Goal: Task Accomplishment & Management: Use online tool/utility

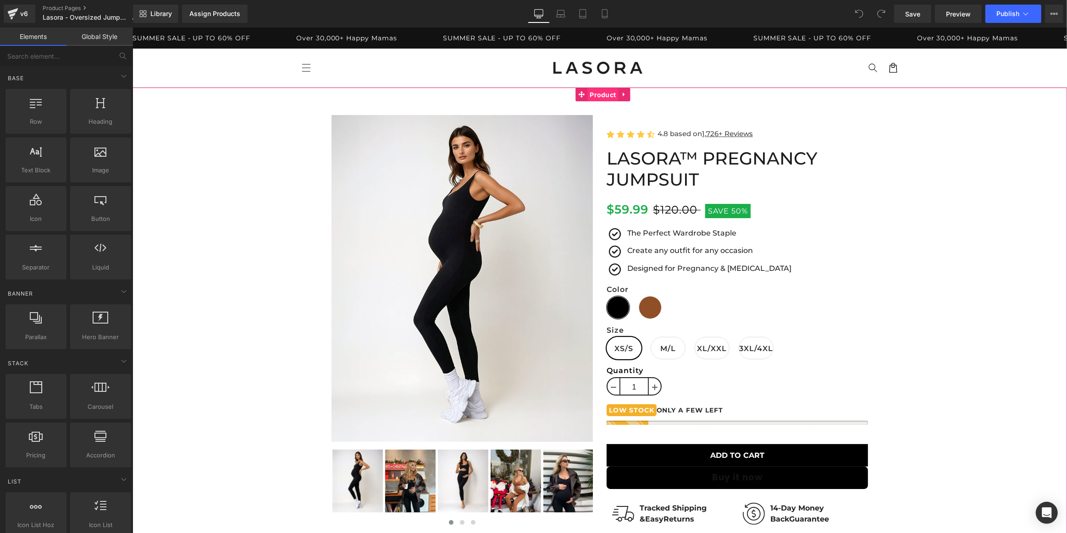
click at [603, 96] on span "Product" at bounding box center [602, 95] width 31 height 14
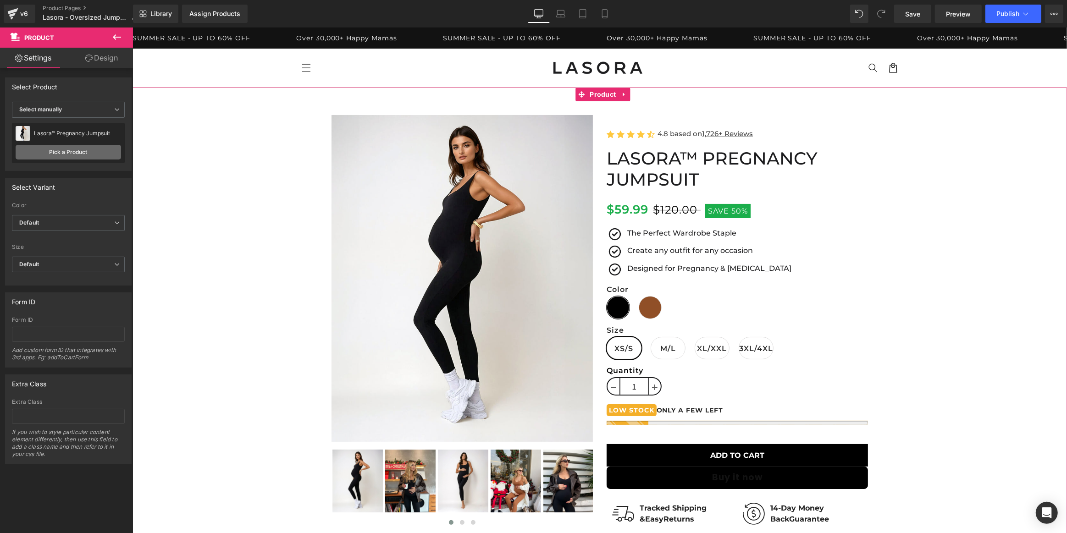
click at [73, 148] on link "Pick a Product" at bounding box center [68, 152] width 105 height 15
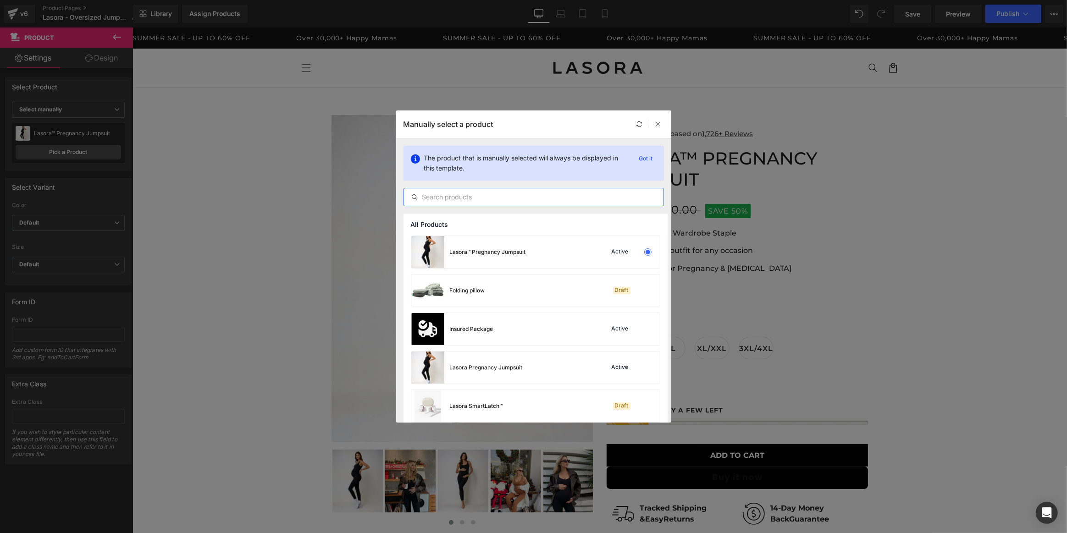
click at [556, 197] on input "text" at bounding box center [533, 197] width 259 height 11
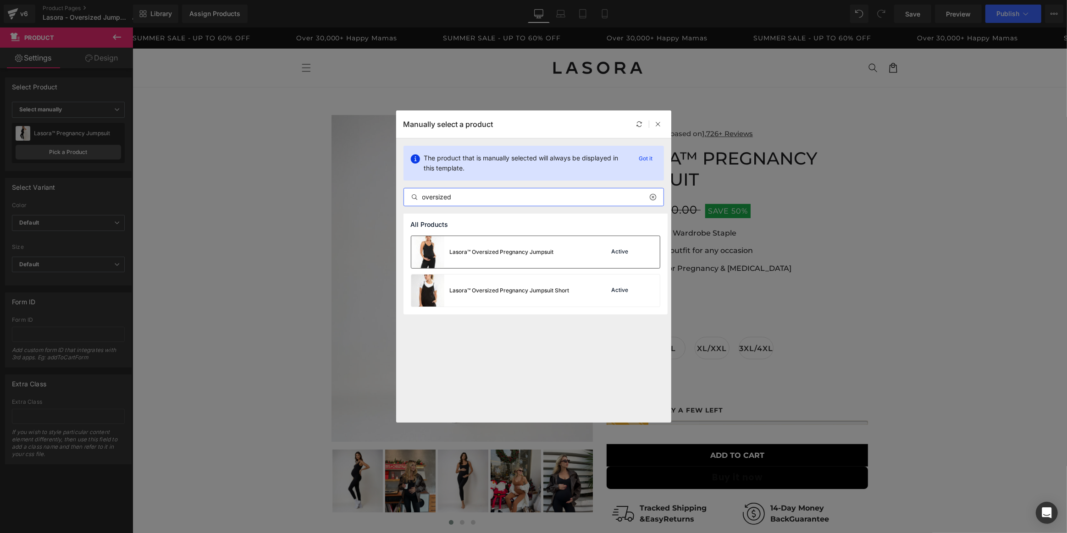
type input "oversized"
click at [542, 257] on div "Lasora™ Oversized Pregnancy Jumpsuit" at bounding box center [482, 252] width 143 height 32
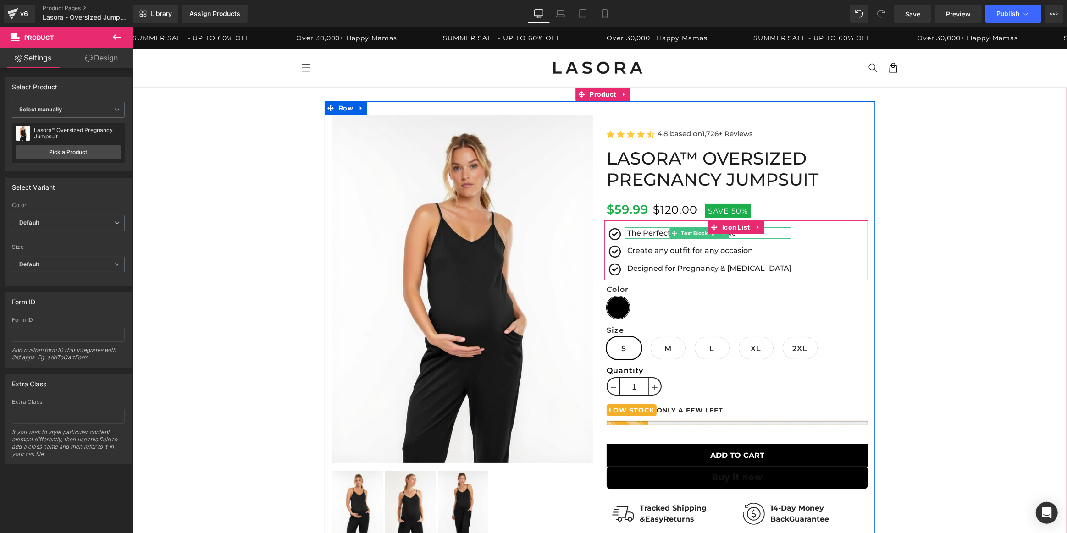
click at [650, 231] on p "The Perfect Wardrobe Staple" at bounding box center [709, 233] width 164 height 12
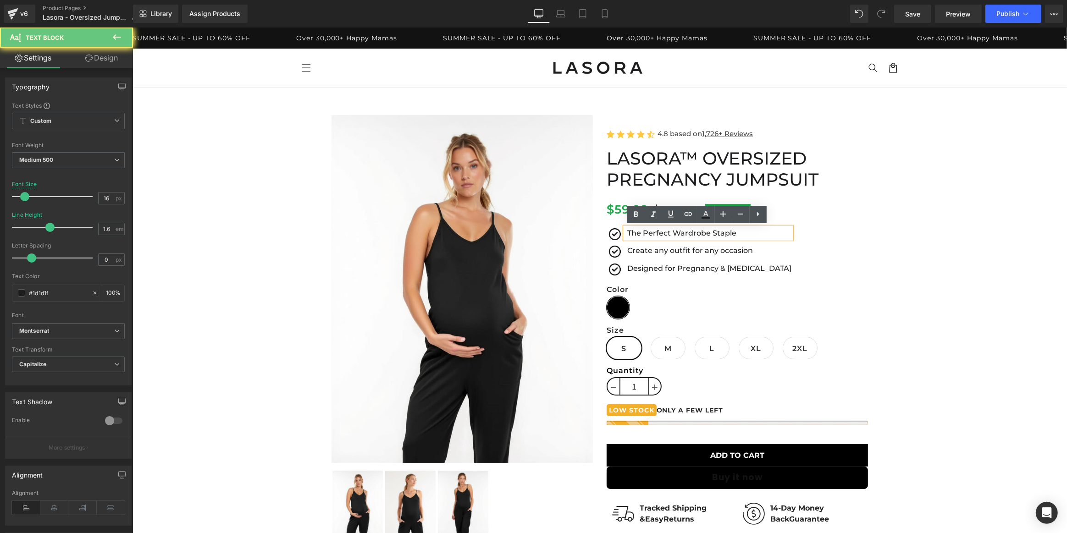
click at [655, 231] on p "The Perfect Wardrobe Staple" at bounding box center [709, 233] width 164 height 12
paste div
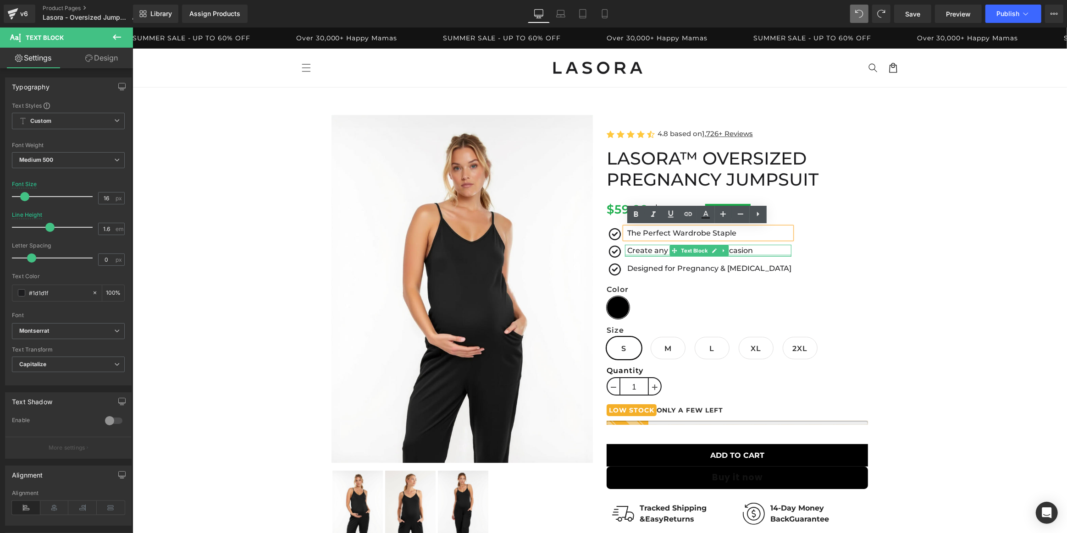
click at [645, 256] on div at bounding box center [707, 255] width 166 height 2
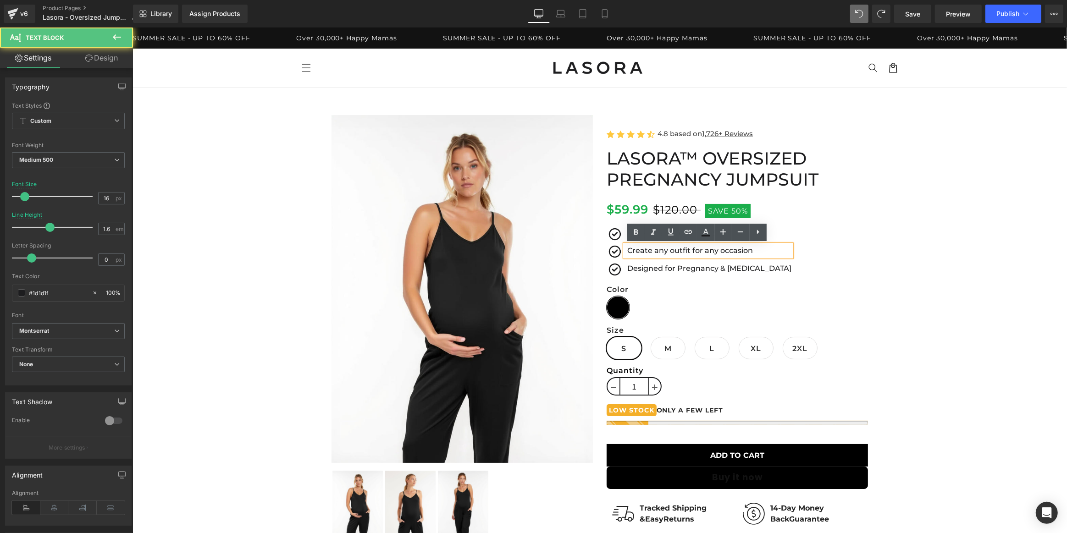
click at [650, 250] on p "Create any outfit for any occasion" at bounding box center [709, 251] width 164 height 12
paste div
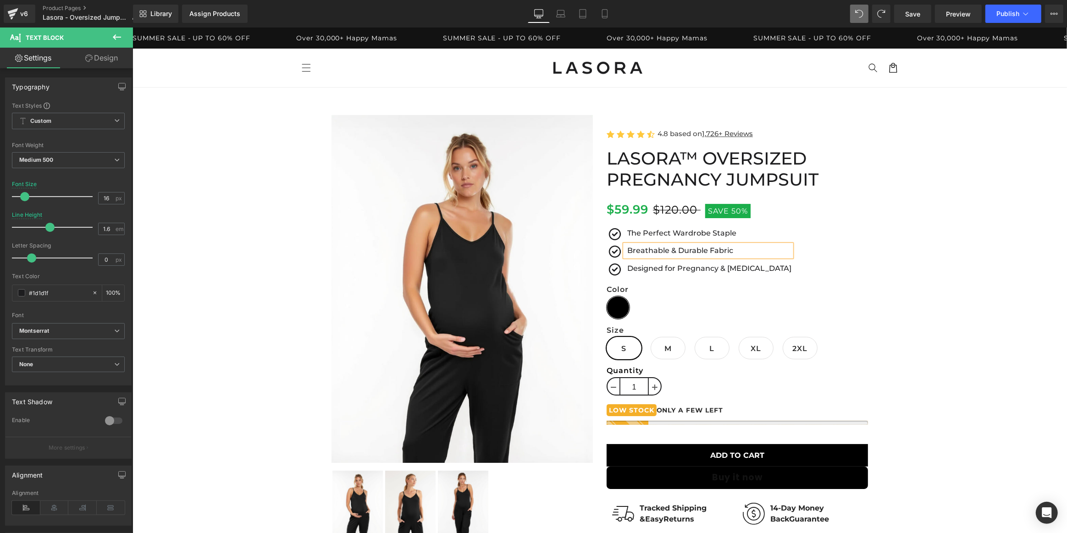
click at [666, 248] on p "Breathable & Durable Fabric" at bounding box center [709, 251] width 164 height 12
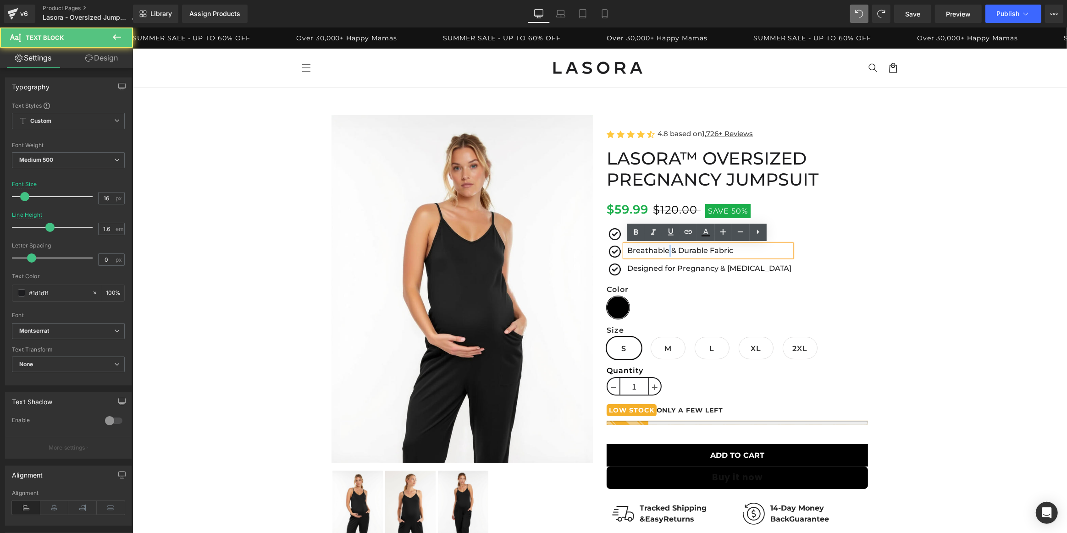
click at [666, 248] on p "Breathable & Durable Fabric" at bounding box center [709, 251] width 164 height 12
click at [636, 250] on p "☁️ Soft, Light & Stretchy Comfort" at bounding box center [709, 251] width 164 height 12
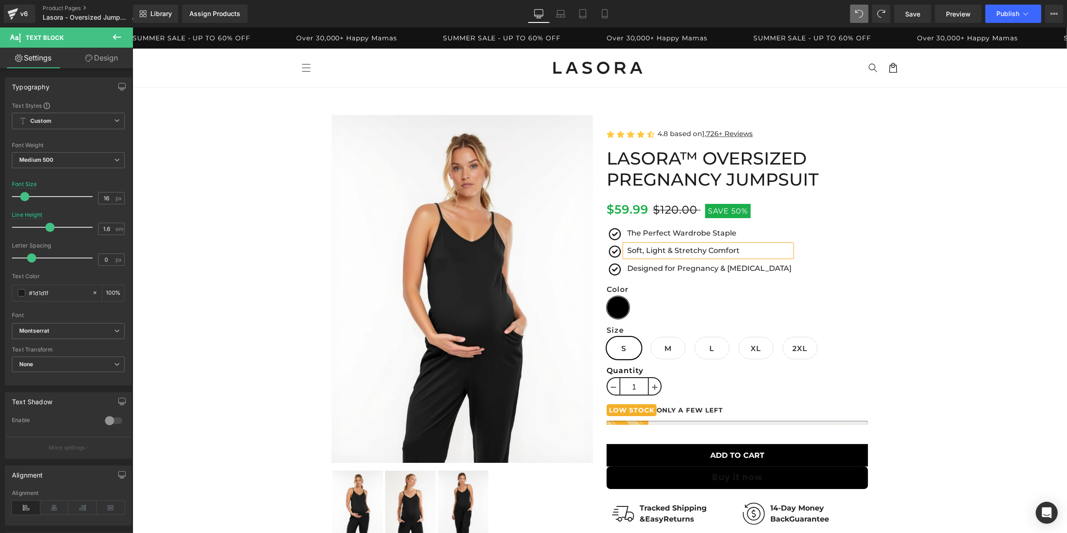
click at [801, 17] on div "Library Assign Products Product Preview No product match your search. Please tr…" at bounding box center [600, 14] width 934 height 18
click at [915, 17] on span "Save" at bounding box center [912, 14] width 15 height 10
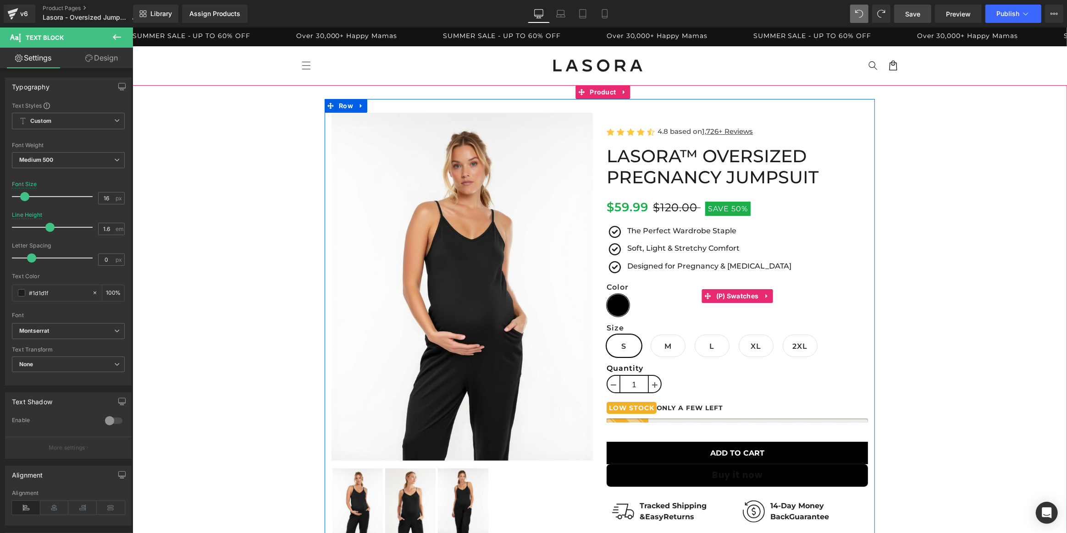
scroll to position [250, 0]
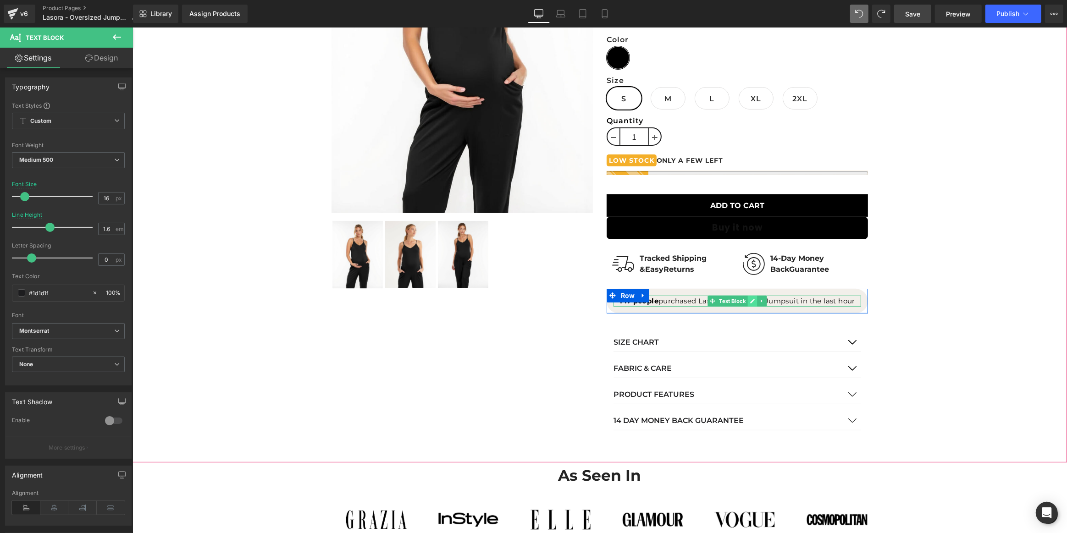
click at [749, 300] on icon at bounding box center [751, 301] width 5 height 5
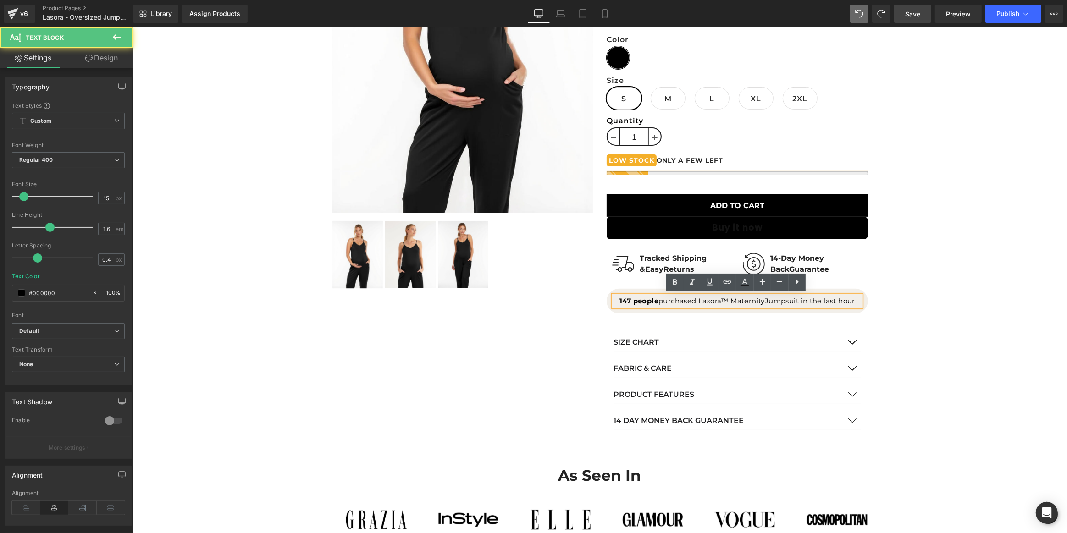
drag, startPoint x: 763, startPoint y: 300, endPoint x: 728, endPoint y: 299, distance: 34.4
click at [728, 299] on p "147 people purchased Lasora™ Maternity Jumpsuit in the last hour" at bounding box center [737, 301] width 248 height 11
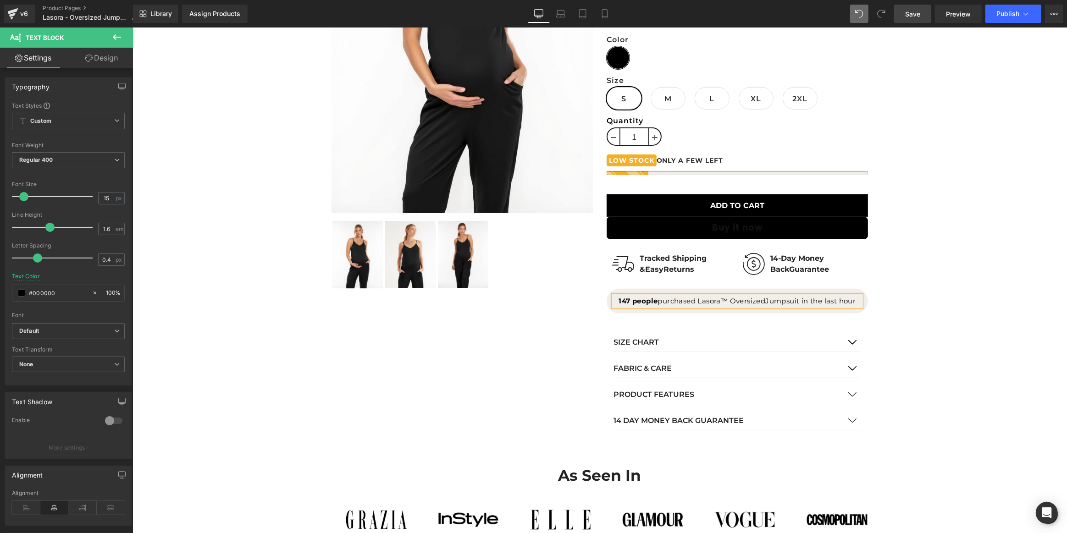
click at [951, 289] on div "Sale Off (P) Image" at bounding box center [599, 144] width 925 height 586
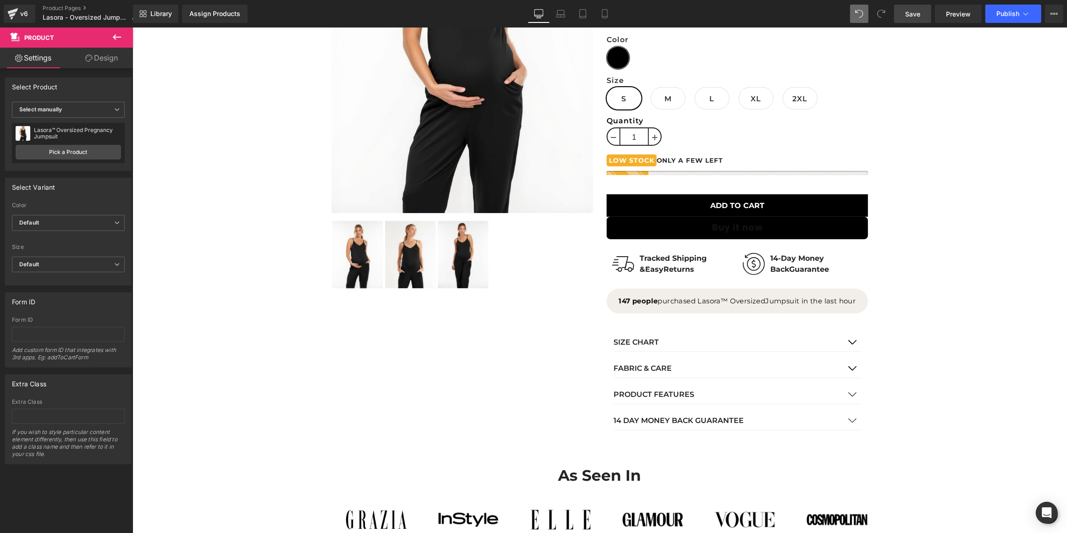
click at [914, 15] on span "Save" at bounding box center [912, 14] width 15 height 10
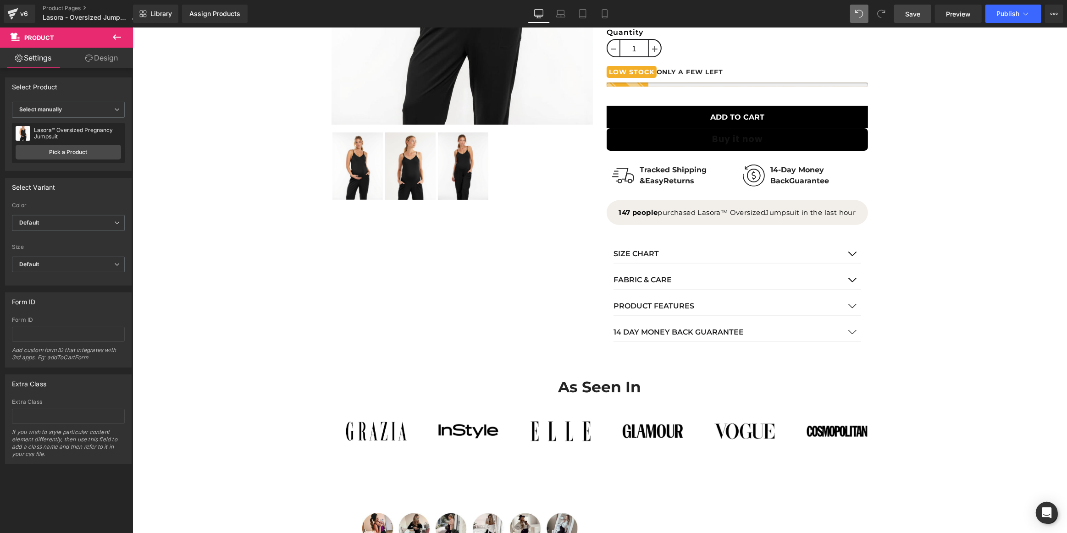
scroll to position [294, 0]
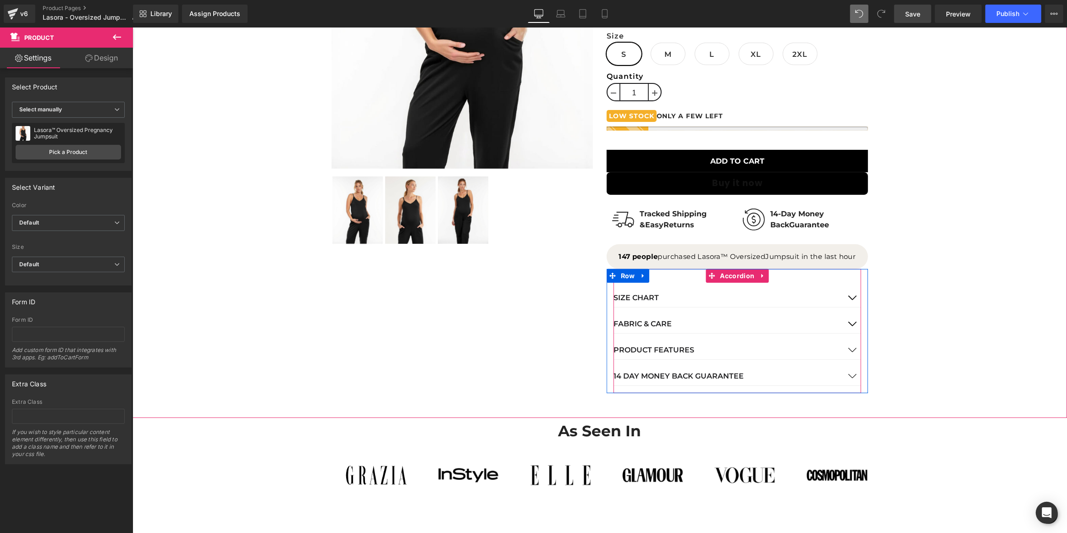
click at [851, 319] on button "button" at bounding box center [851, 324] width 18 height 18
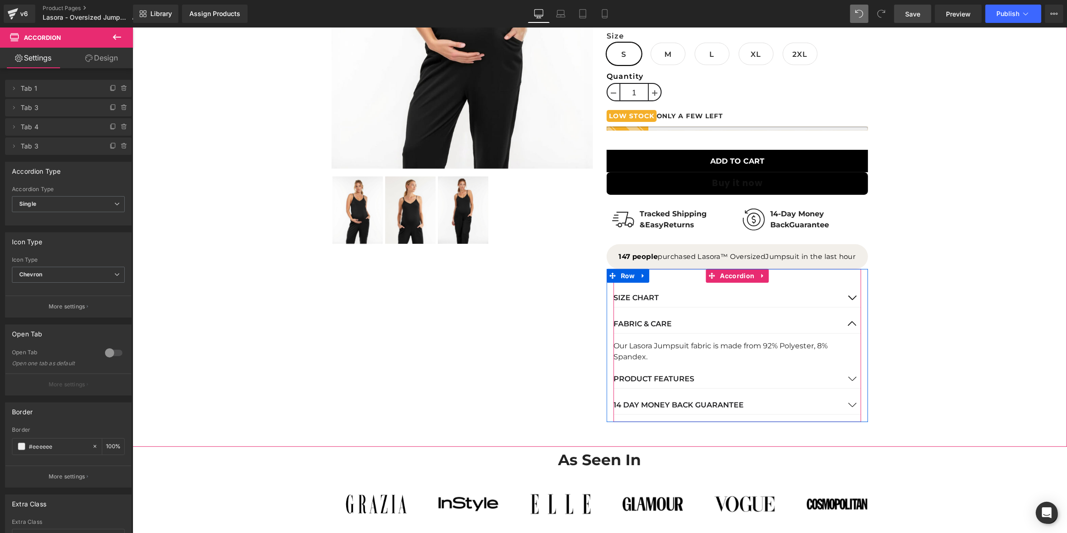
click at [667, 348] on div "Our Lasora Jumpsuit fabric is made from 92% Polyester, 8% Spandex." at bounding box center [737, 352] width 248 height 22
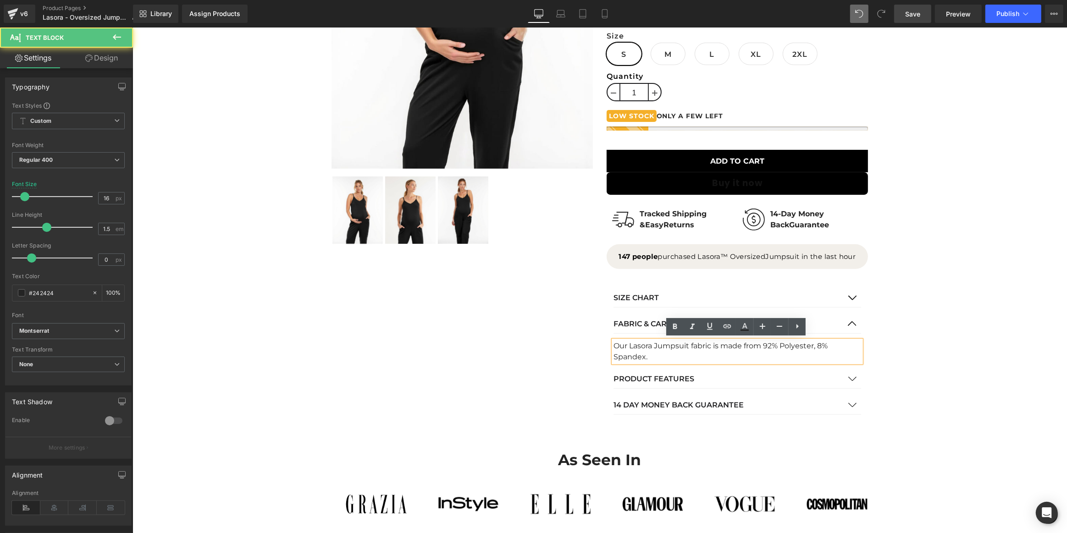
click at [655, 344] on div "Our Lasora Jumpsuit fabric is made from 92% Polyester, 8% Spandex." at bounding box center [737, 352] width 248 height 22
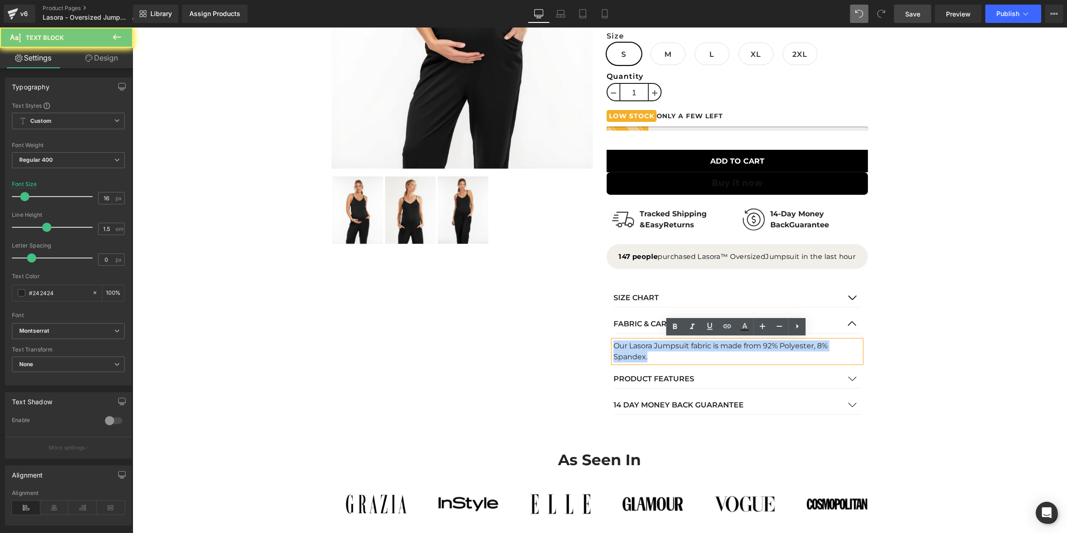
click at [655, 344] on div "Our Lasora Jumpsuit fabric is made from 92% Polyester, 8% Spandex." at bounding box center [737, 352] width 248 height 22
paste div
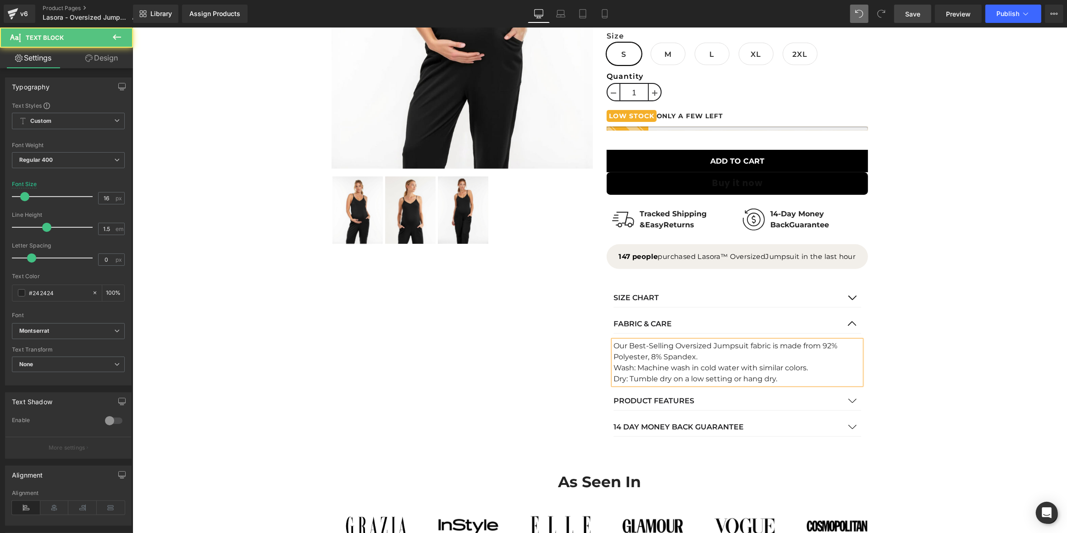
click at [701, 353] on div "Our Best-Selling Oversized Jumpsuit fabric is made from 92% Polyester, 8% Spand…" at bounding box center [737, 352] width 248 height 22
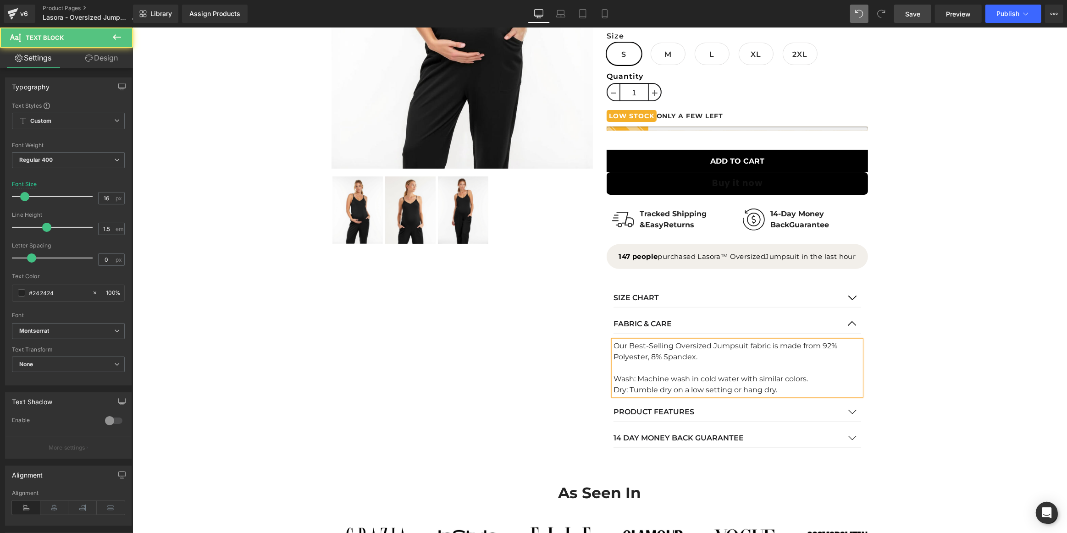
click at [815, 385] on div "Dry: Tumble dry on a low setting or hang dry." at bounding box center [737, 390] width 248 height 11
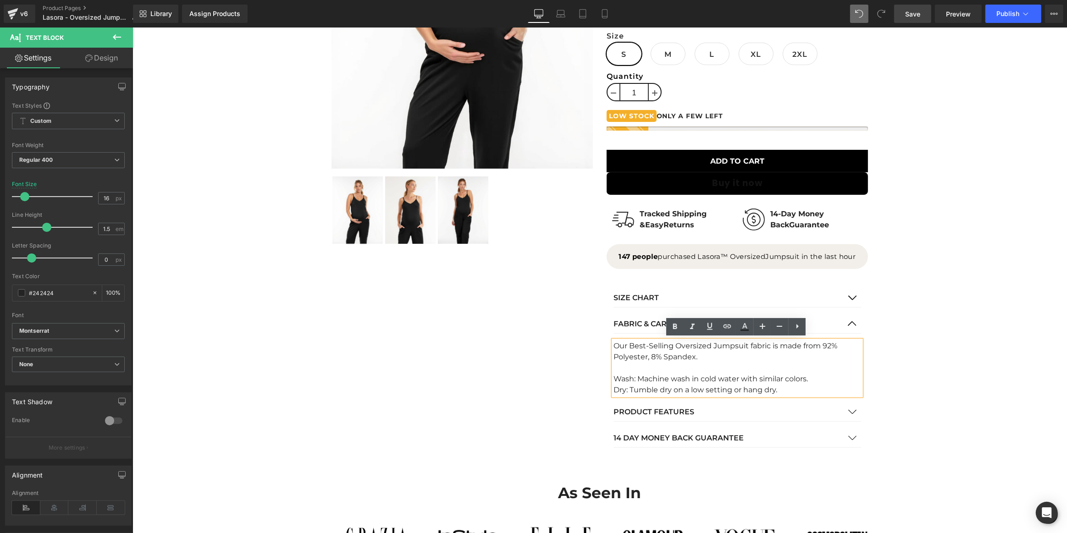
click at [809, 380] on div "Wash: Machine wash in cold water with similar colors." at bounding box center [737, 379] width 248 height 11
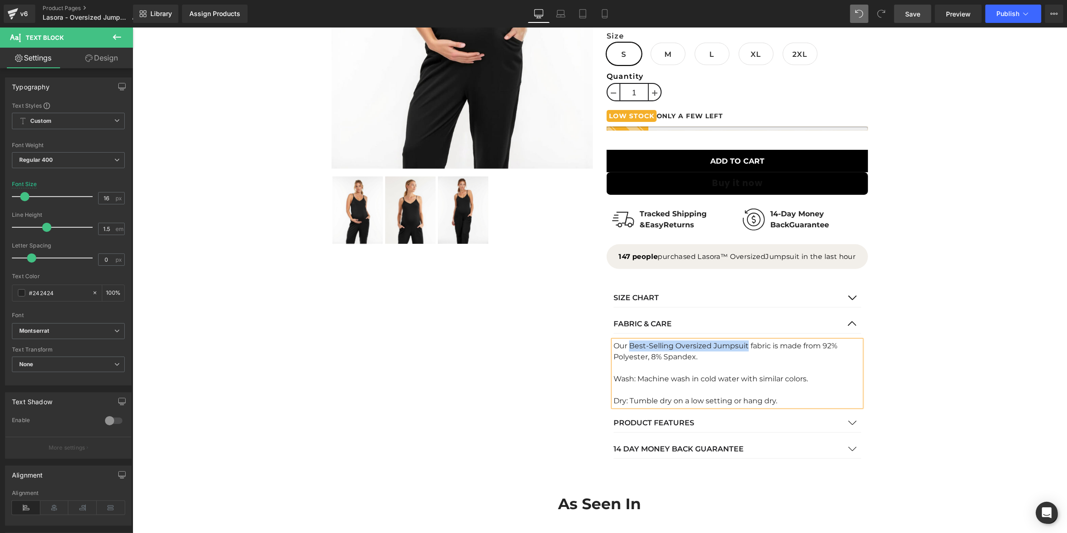
drag, startPoint x: 628, startPoint y: 346, endPoint x: 746, endPoint y: 345, distance: 118.3
click at [746, 345] on div "Our Best-Selling Oversized Jumpsuit fabric is made from 92% Polyester, 8% Spand…" at bounding box center [737, 352] width 248 height 22
click at [676, 344] on strong "Best-Selling Oversized Jumpsuit" at bounding box center [690, 345] width 127 height 9
drag, startPoint x: 633, startPoint y: 377, endPoint x: 608, endPoint y: 374, distance: 24.9
click at [608, 374] on div "SIZE CHART Text Block Text Block" at bounding box center [736, 367] width 261 height 197
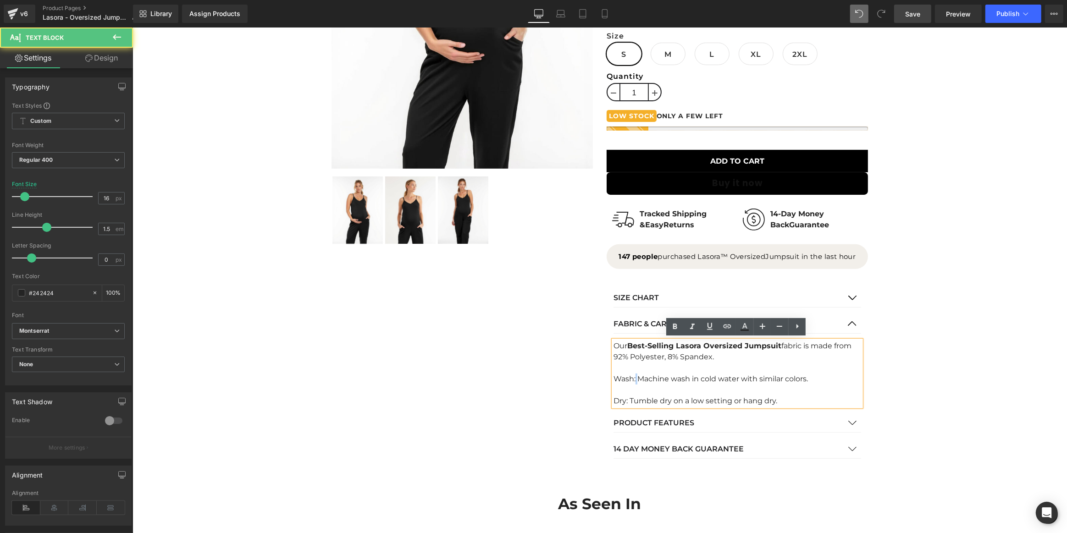
click at [633, 378] on div "Wash: Machine wash in cold water with similar colors." at bounding box center [737, 379] width 248 height 11
click at [633, 375] on div "Wash: Machine wash in cold water with similar colors." at bounding box center [737, 379] width 248 height 11
click at [633, 377] on div "Wash: Machine wash in cold water with similar colors." at bounding box center [737, 379] width 248 height 11
drag, startPoint x: 633, startPoint y: 377, endPoint x: 608, endPoint y: 377, distance: 25.7
click at [608, 377] on div "SIZE CHART Text Block Text Block" at bounding box center [736, 367] width 261 height 197
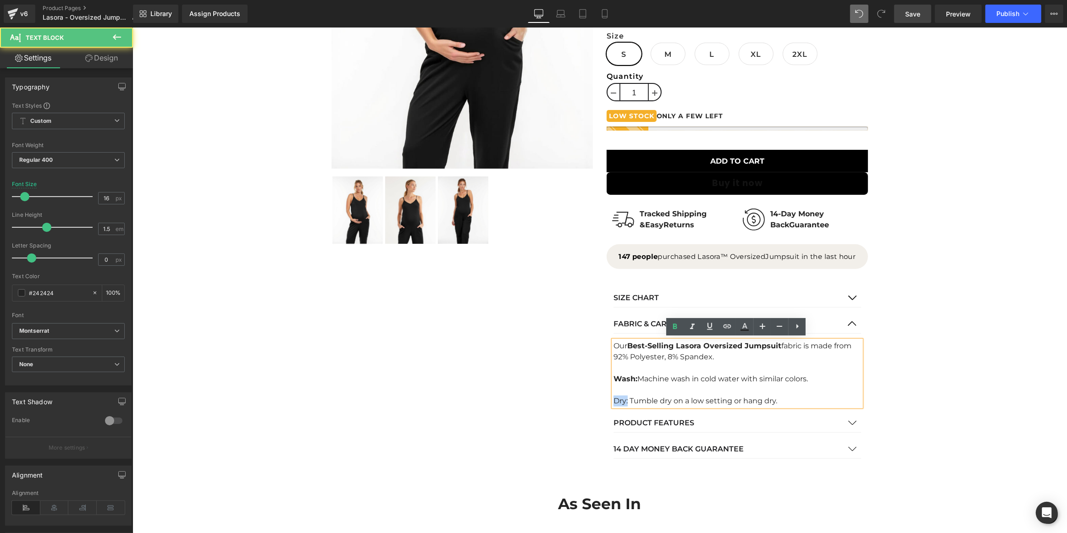
drag, startPoint x: 626, startPoint y: 399, endPoint x: 597, endPoint y: 399, distance: 29.3
click at [597, 399] on div "Sale Off (P) Image" at bounding box center [599, 136] width 550 height 659
click at [851, 425] on span "button" at bounding box center [851, 425] width 0 height 0
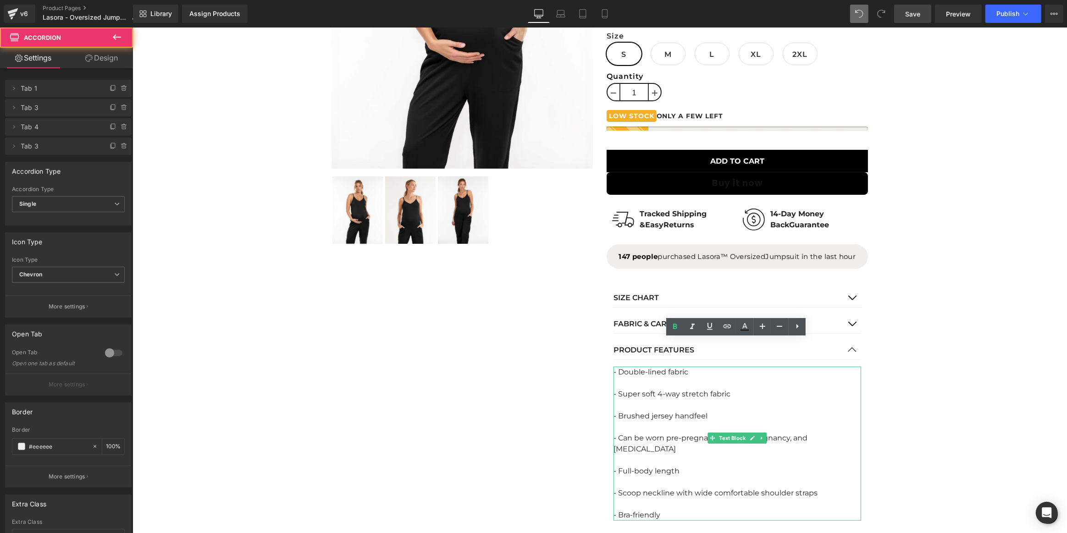
click at [644, 394] on div "- Super soft 4-way stretch fabric" at bounding box center [737, 394] width 248 height 11
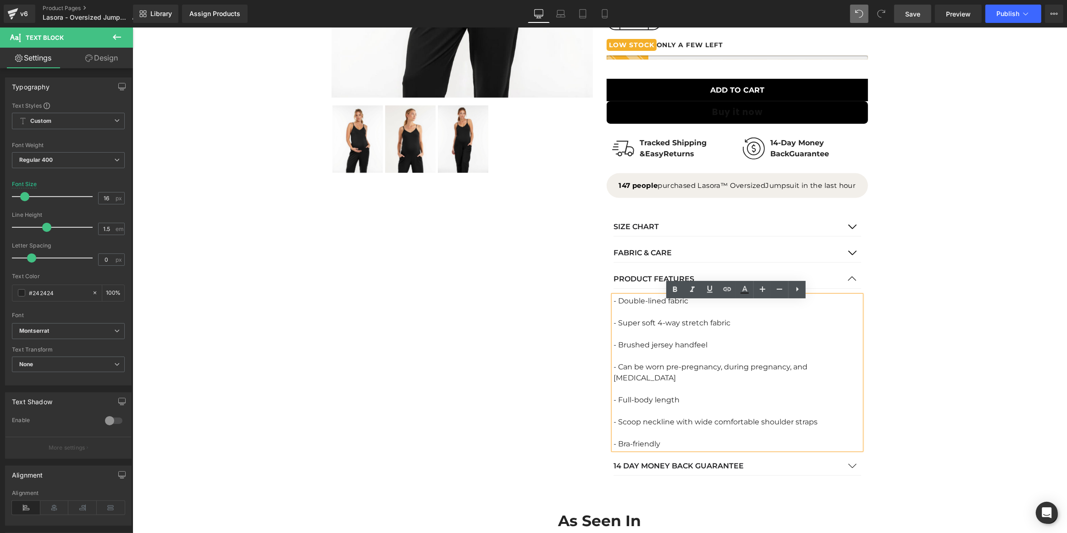
scroll to position [378, 0]
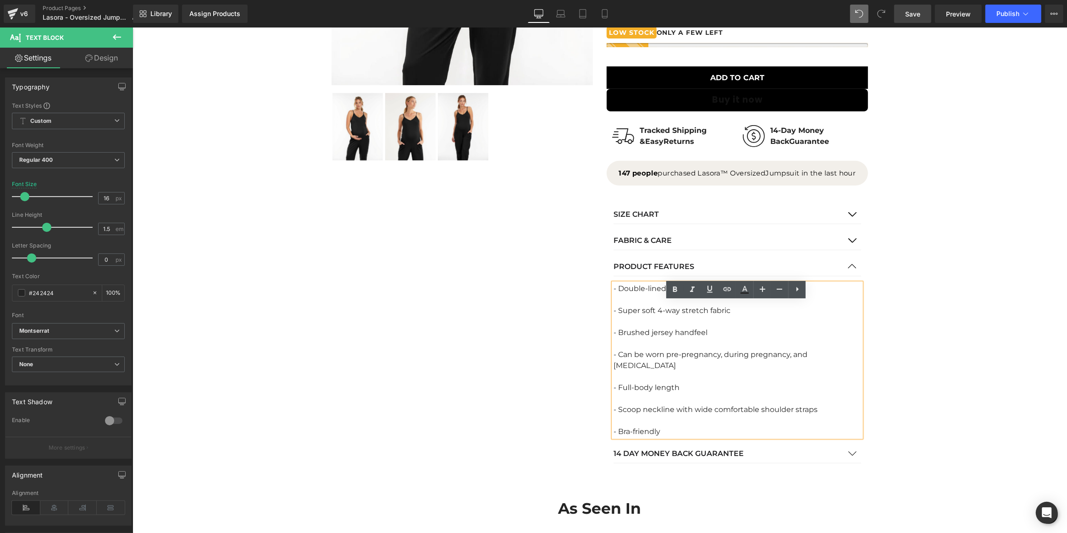
click at [651, 393] on div at bounding box center [737, 398] width 248 height 11
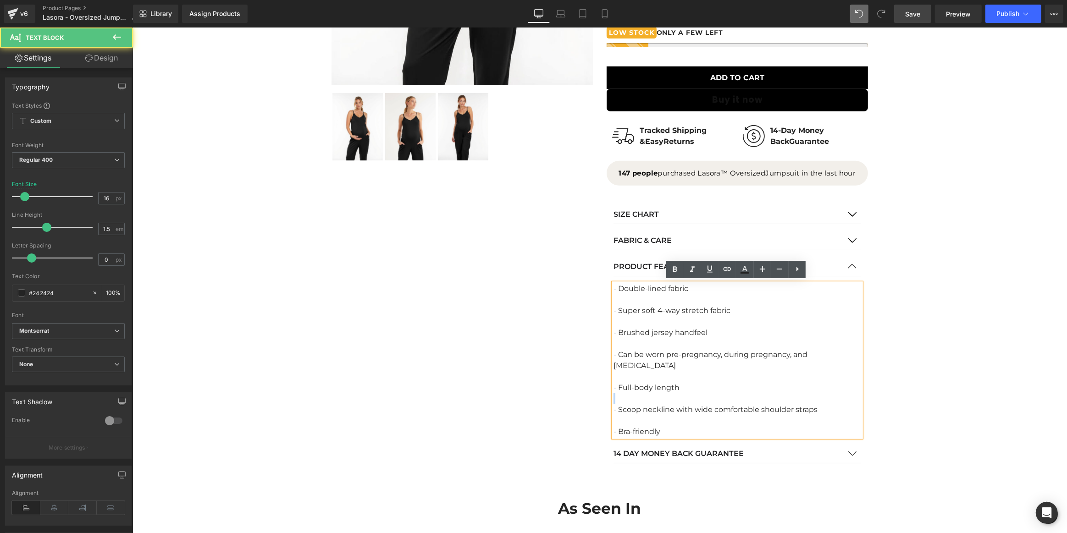
click at [651, 393] on div at bounding box center [737, 398] width 248 height 11
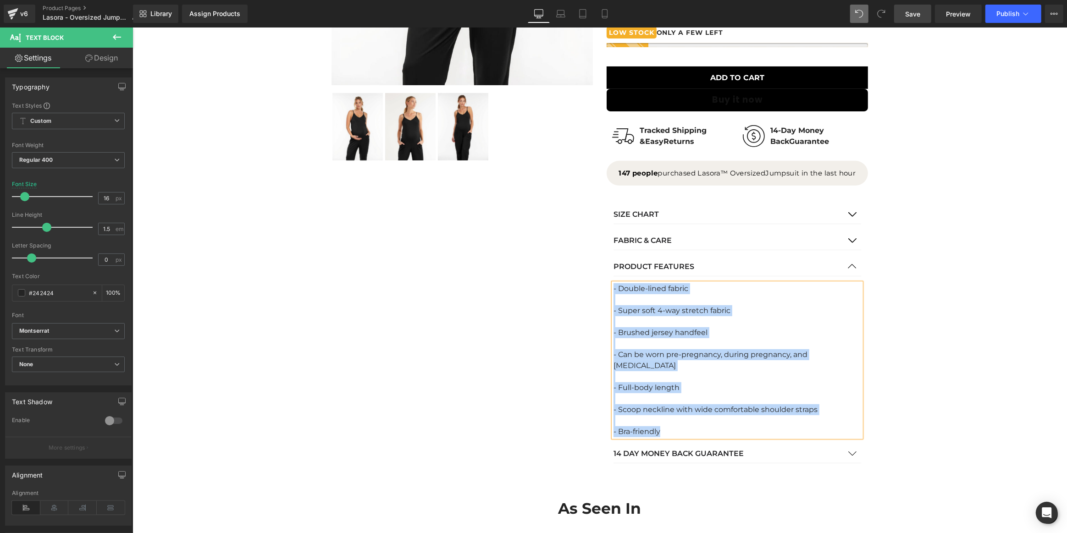
click at [679, 426] on div "- Bra-friendly" at bounding box center [737, 431] width 248 height 11
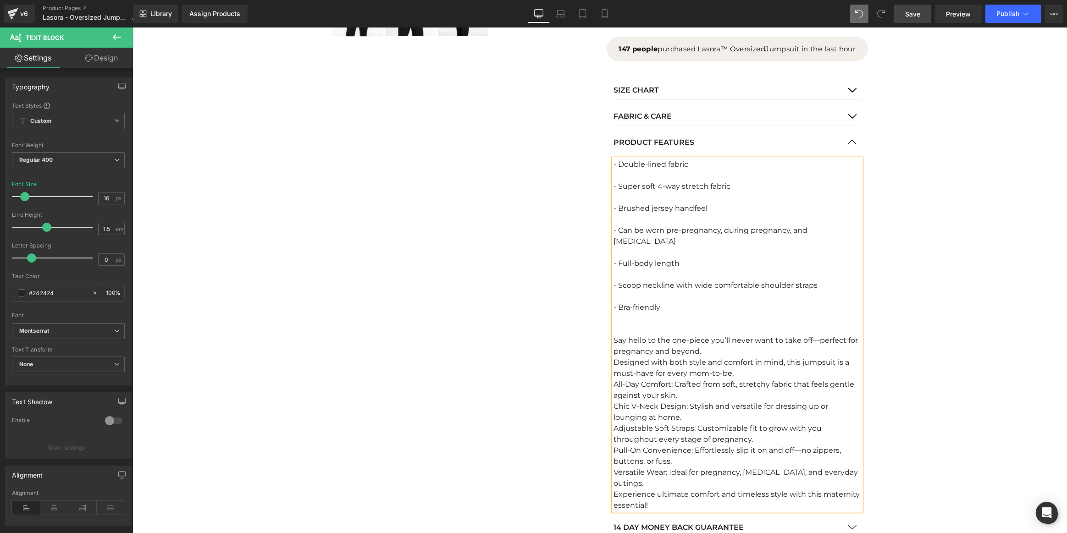
scroll to position [503, 0]
click at [817, 334] on div "Say hello to the one-piece you’ll never want to take off—perfect for pregnancy …" at bounding box center [737, 345] width 248 height 22
drag, startPoint x: 720, startPoint y: 342, endPoint x: 671, endPoint y: 341, distance: 49.5
click at [671, 341] on div "Say hello to the one-piece you’ll never want to take off! Perfect for pregnancy…" at bounding box center [737, 345] width 248 height 22
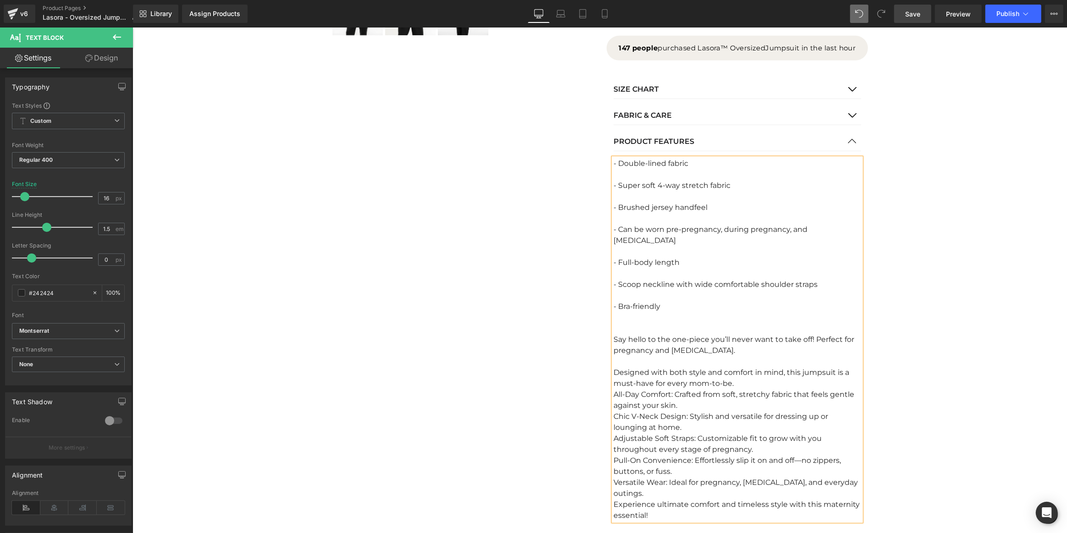
click at [740, 371] on div "Designed with both style and comfort in mind, this jumpsuit is a must-have for …" at bounding box center [737, 378] width 248 height 22
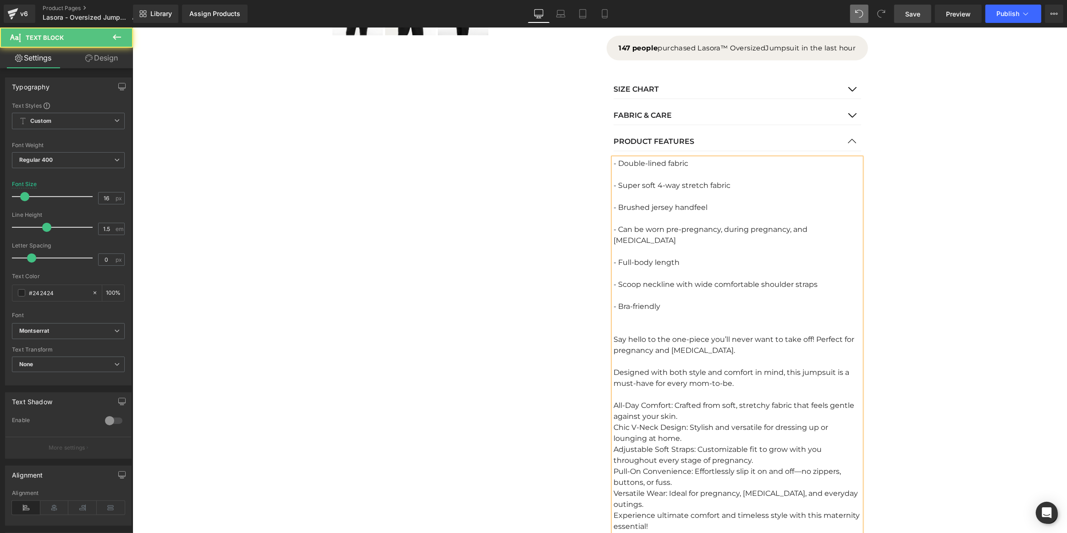
click at [613, 400] on div "All-Day Comfort: Crafted from soft, stretchy fabric that feels gentle against y…" at bounding box center [737, 411] width 248 height 22
click at [613, 422] on div "Chic V-Neck Design: Stylish and versatile for dressing up or lounging at home." at bounding box center [737, 433] width 248 height 22
click at [680, 426] on div "- Chic V-Neck Design: Stylish and versatile for dressing up or lounging at home." at bounding box center [737, 433] width 248 height 22
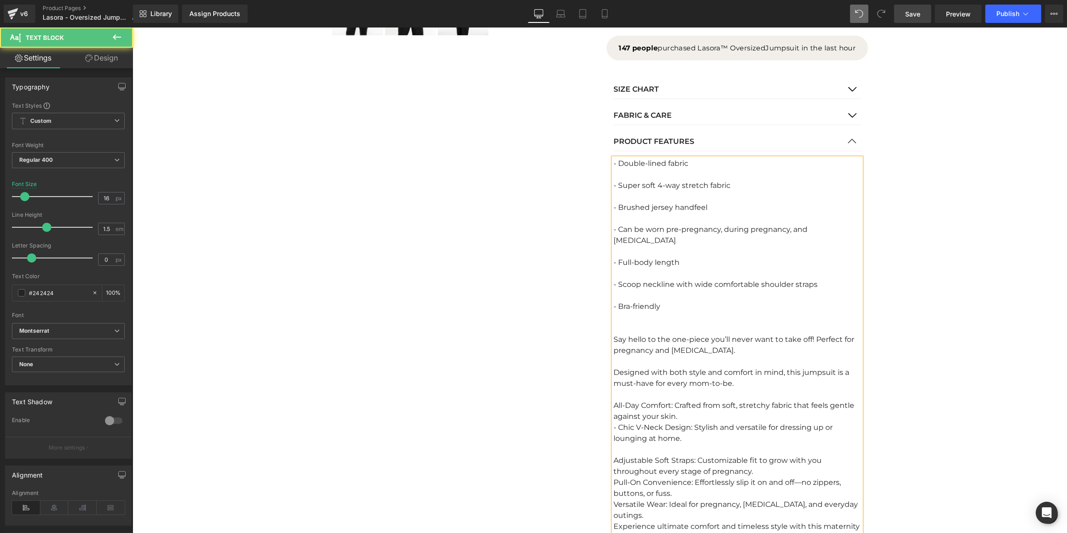
click at [613, 449] on div "- Double-lined fabric - Super soft 4-way stretch fabric - Brushed jersey handfe…" at bounding box center [737, 350] width 248 height 385
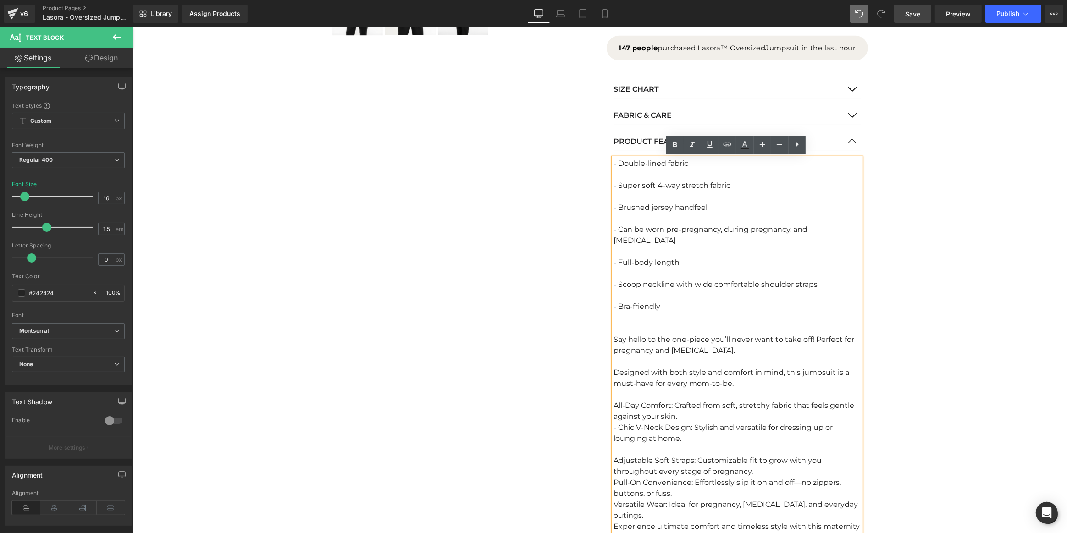
click at [613, 455] on div "Adjustable Soft Straps: Customizable fit to grow with you throughout every stag…" at bounding box center [737, 466] width 248 height 22
click at [762, 461] on div "- Adjustable Soft Straps: Customizable fit to grow with you throughout every st…" at bounding box center [737, 466] width 248 height 22
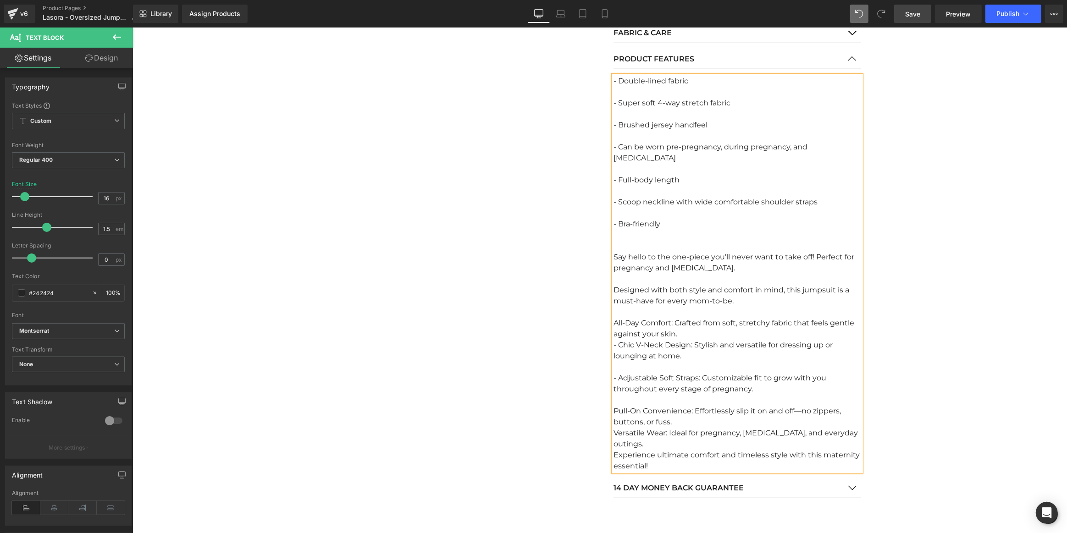
scroll to position [586, 0]
click at [613, 405] on div "Pull-On Convenience: Effortlessly slip it on and off—no zippers, buttons, or fu…" at bounding box center [737, 416] width 248 height 22
click at [677, 412] on div "- Pull-On Convenience: Effortlessly slip it on and off—no zippers, buttons, or …" at bounding box center [737, 416] width 248 height 22
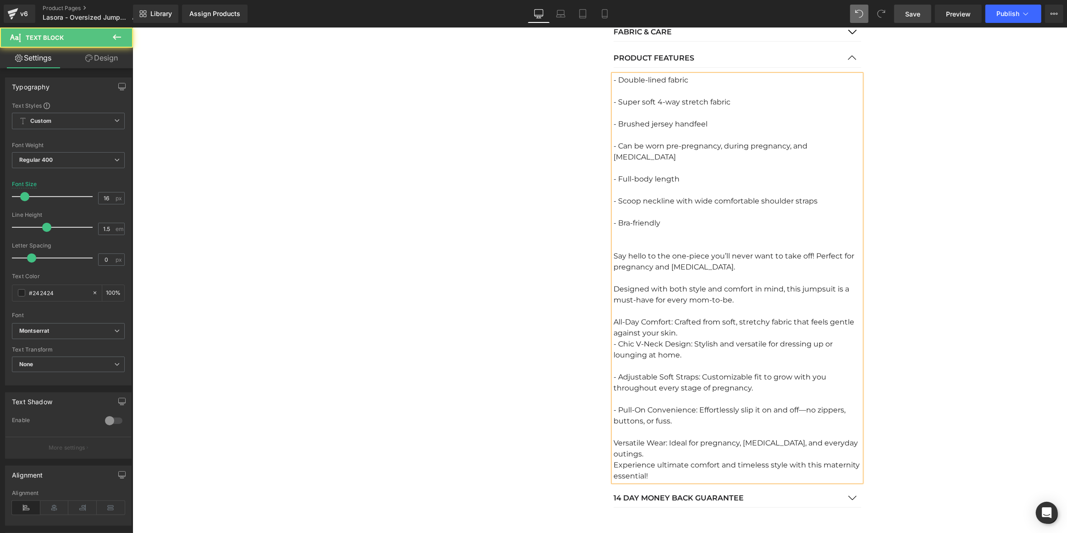
click at [613, 431] on div "- Double-lined fabric - Super soft 4-way stretch fabric - Brushed jersey handfe…" at bounding box center [737, 278] width 248 height 407
click at [613, 438] on div "Versatile Wear: Ideal for pregnancy, [MEDICAL_DATA], and everyday outings." at bounding box center [737, 449] width 248 height 22
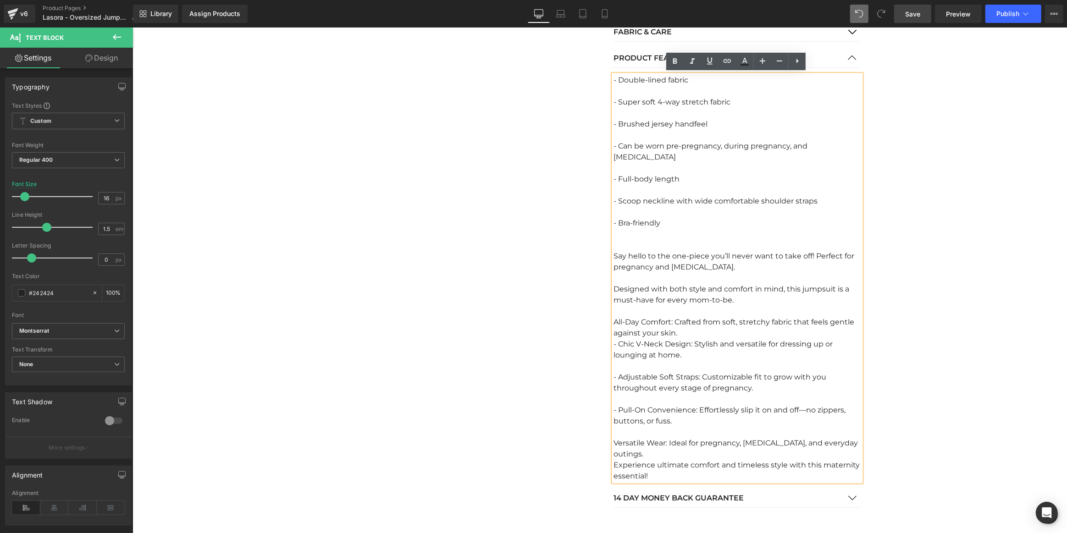
click at [696, 405] on div "- Pull-On Convenience: Effortlessly slip it on and off—no zippers, buttons, or …" at bounding box center [737, 416] width 248 height 22
click at [685, 322] on div "All-Day Comfort: Crafted from soft, stretchy fabric that feels gentle against y…" at bounding box center [737, 328] width 248 height 22
drag, startPoint x: 684, startPoint y: 323, endPoint x: 612, endPoint y: 309, distance: 73.3
click at [613, 317] on div "All-Day Comfort: Crafted from soft, stretchy fabric that feels gentle against y…" at bounding box center [737, 328] width 248 height 22
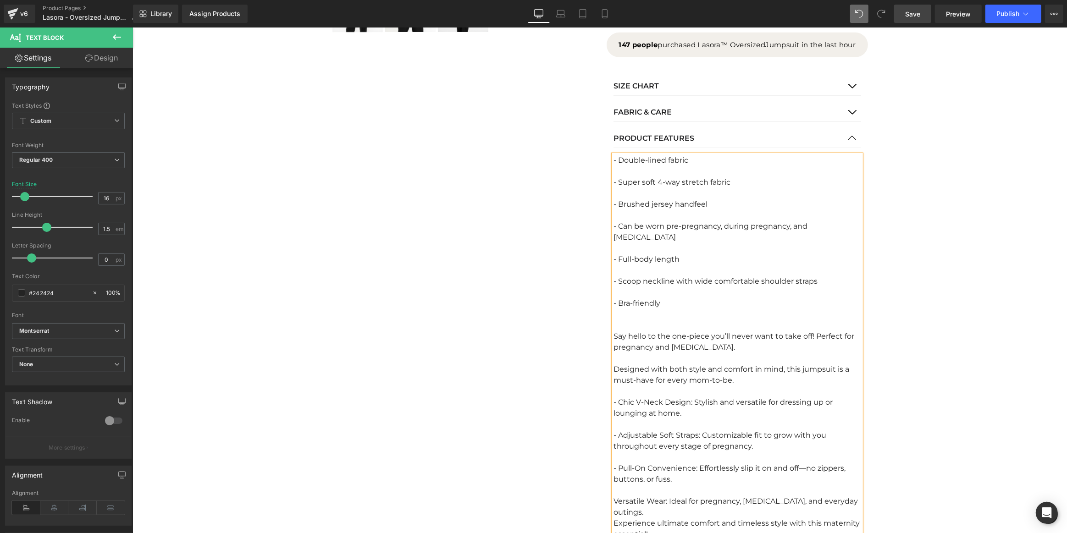
scroll to position [503, 0]
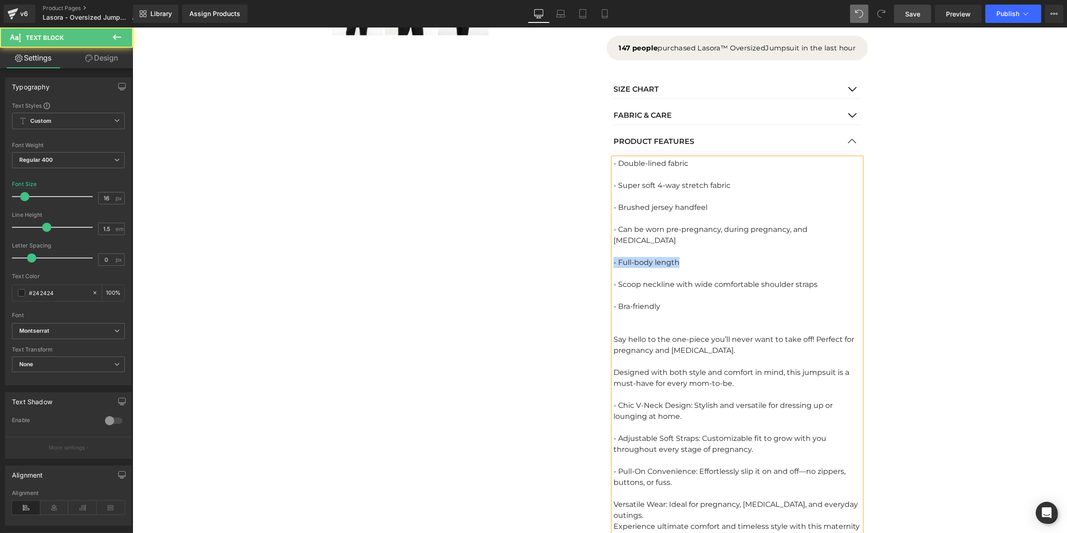
drag, startPoint x: 676, startPoint y: 253, endPoint x: 601, endPoint y: 253, distance: 75.2
click at [601, 253] on div "Icon Icon Icon Icon Icon Icon List Hoz 4.8 based on 1,726+ Reviews Text Block I…" at bounding box center [736, 94] width 275 height 964
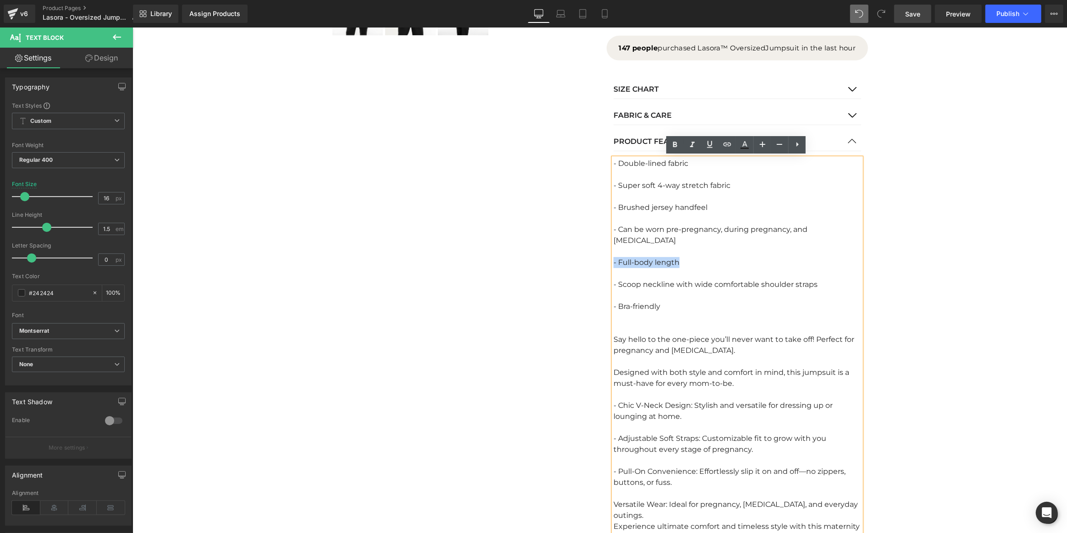
copy div "- Full-body length"
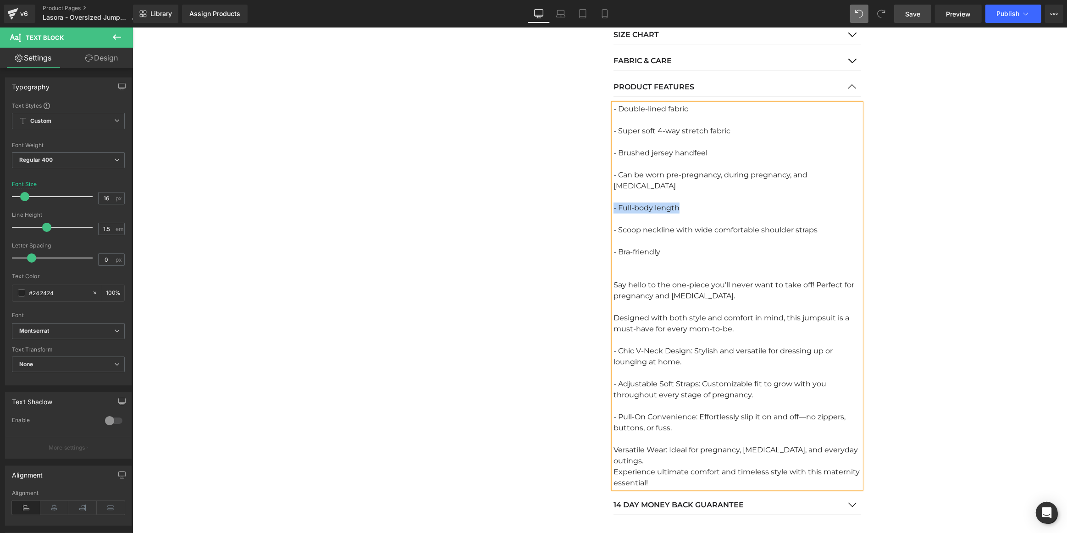
scroll to position [669, 0]
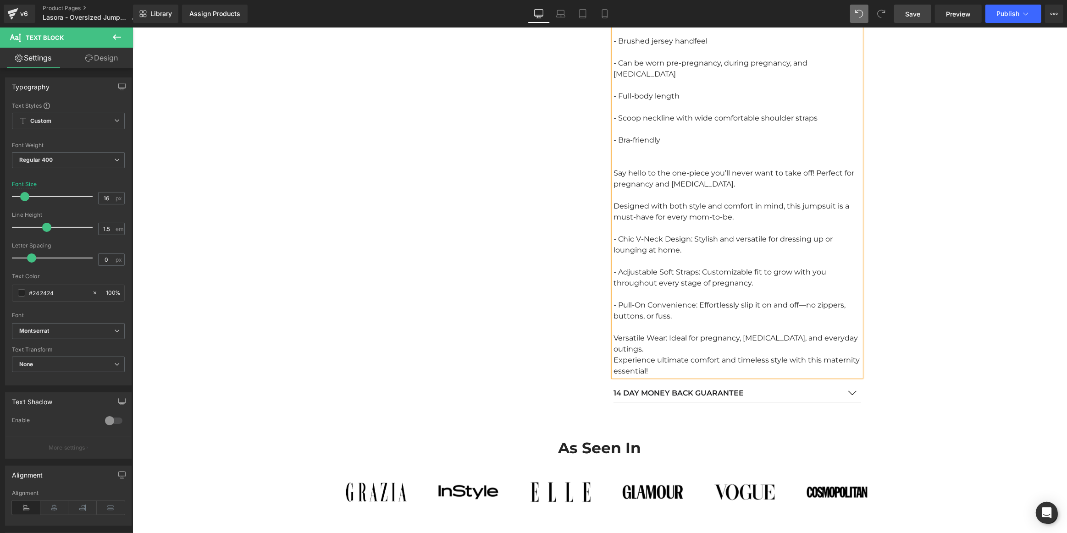
click at [685, 306] on div "- Pull-On Convenience: Effortlessly slip it on and off—no zippers, buttons, or …" at bounding box center [737, 311] width 248 height 22
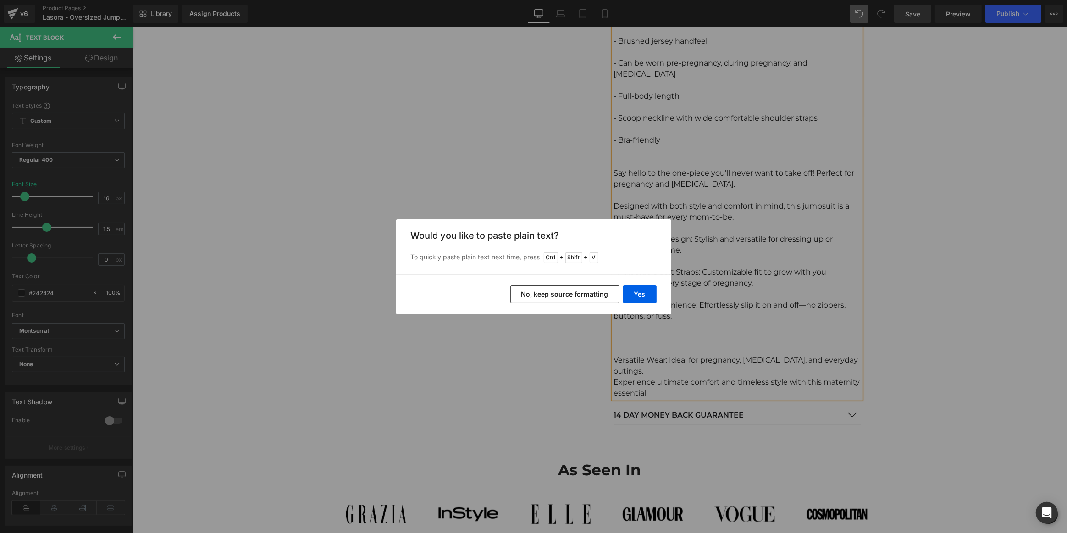
click at [571, 295] on button "No, keep source formatting" at bounding box center [564, 294] width 109 height 18
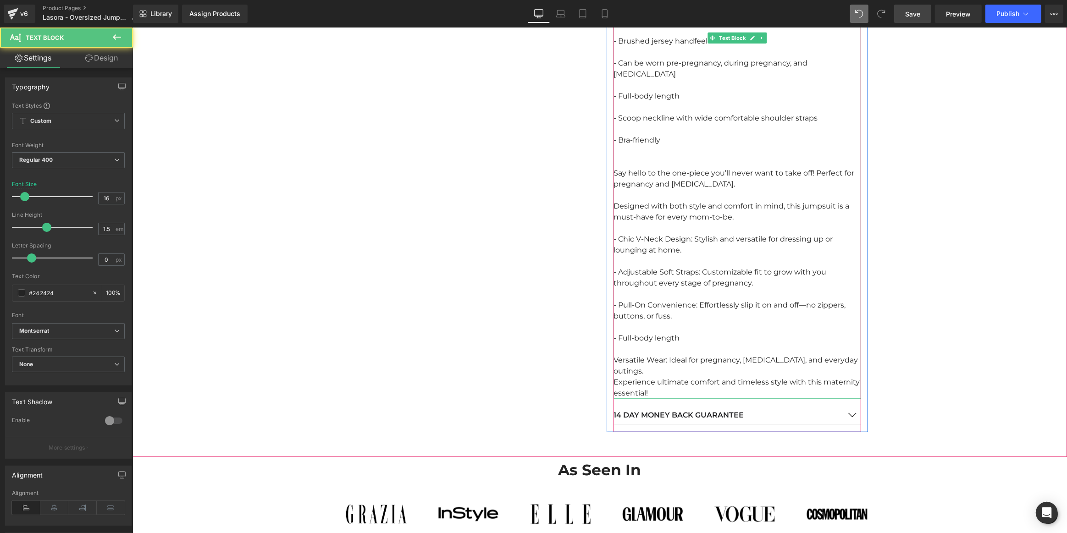
click at [676, 360] on div "Versatile Wear: Ideal for pregnancy, [MEDICAL_DATA], and everyday outings." at bounding box center [737, 366] width 248 height 22
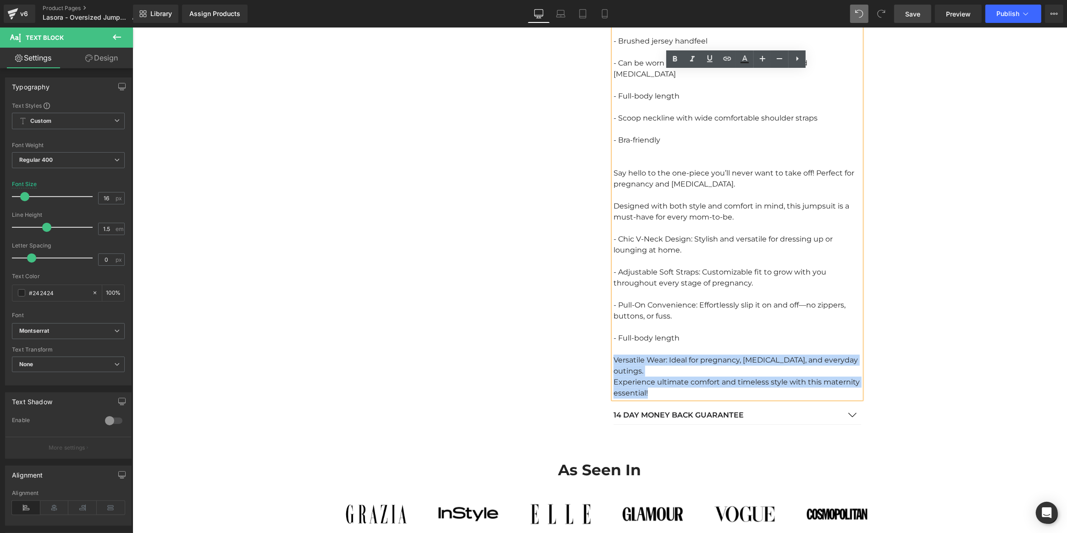
drag, startPoint x: 671, startPoint y: 380, endPoint x: 613, endPoint y: 350, distance: 65.6
click at [613, 350] on div "- Double-lined fabric - Super soft 4-way stretch fabric - Brushed jersey handfe…" at bounding box center [737, 195] width 248 height 407
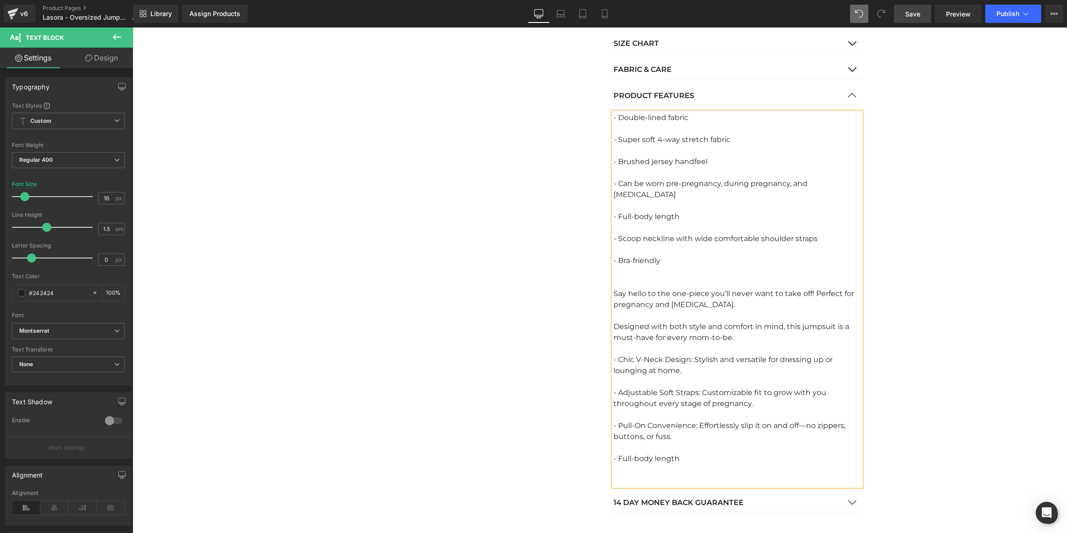
scroll to position [545, 0]
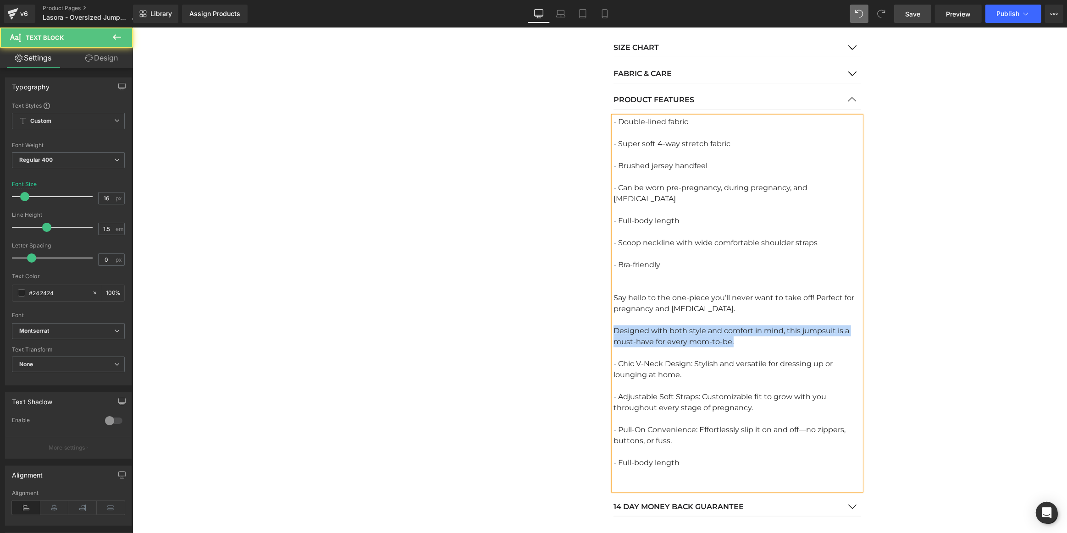
drag, startPoint x: 739, startPoint y: 328, endPoint x: 611, endPoint y: 318, distance: 128.3
click at [613, 325] on div "Designed with both style and comfort in mind, this jumpsuit is a must-have for …" at bounding box center [737, 336] width 248 height 22
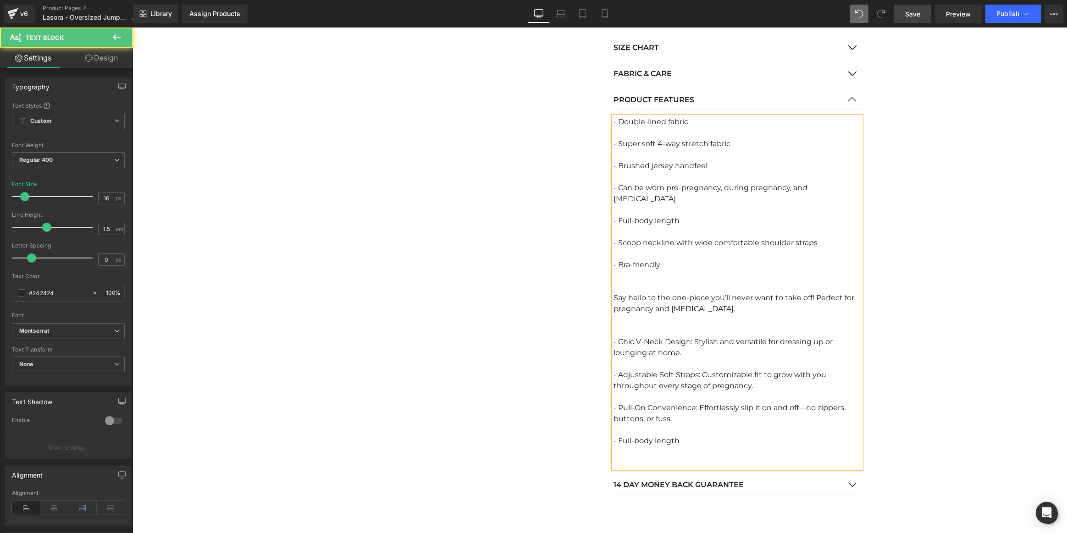
click at [623, 325] on div at bounding box center [737, 330] width 248 height 11
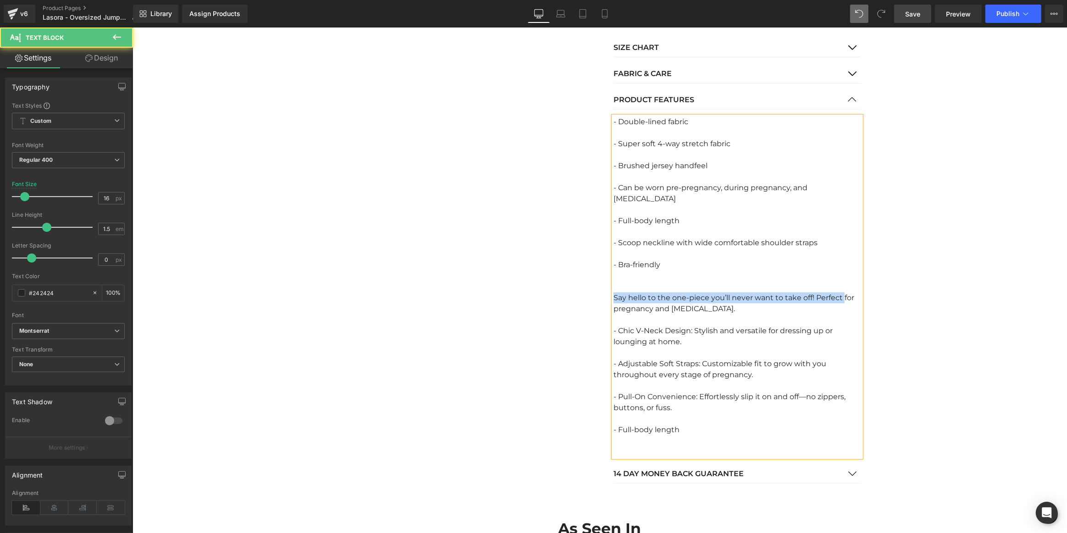
drag, startPoint x: 833, startPoint y: 287, endPoint x: 595, endPoint y: 288, distance: 237.9
click at [595, 288] on div "Sale Off (P) Image" at bounding box center [599, 24] width 550 height 934
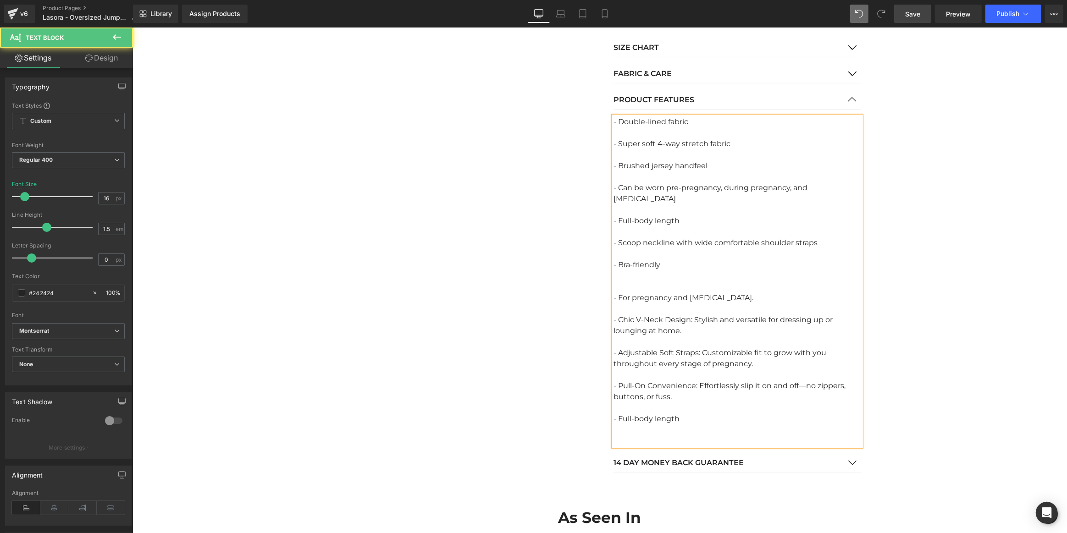
click at [635, 292] on div "- For pregnancy and [MEDICAL_DATA]." at bounding box center [737, 297] width 248 height 11
drag, startPoint x: 692, startPoint y: 288, endPoint x: 672, endPoint y: 288, distance: 19.3
click at [672, 292] on div "- For Pregnancy and [MEDICAL_DATA]." at bounding box center [737, 297] width 248 height 11
click at [681, 336] on div at bounding box center [737, 341] width 248 height 11
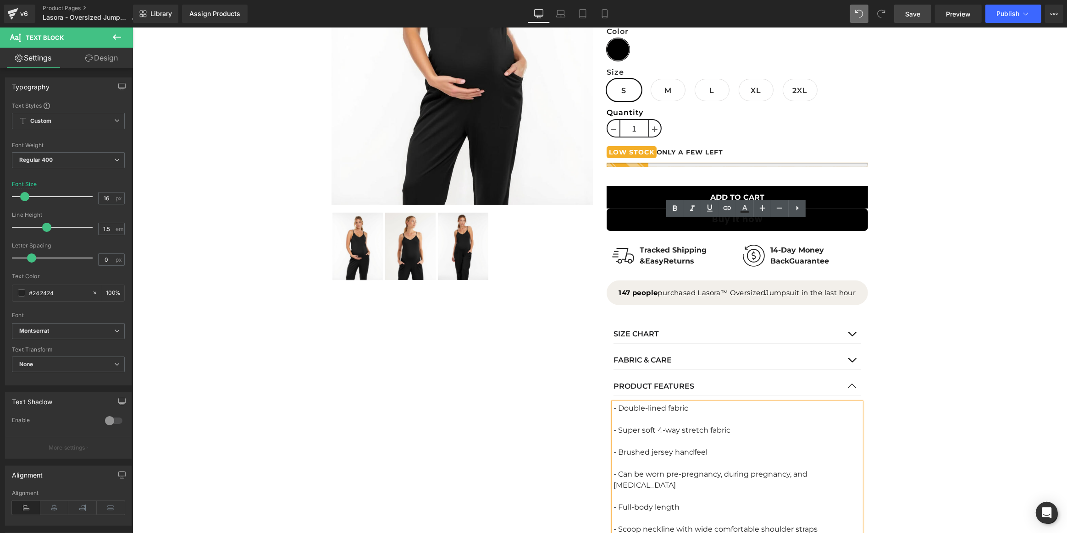
scroll to position [503, 0]
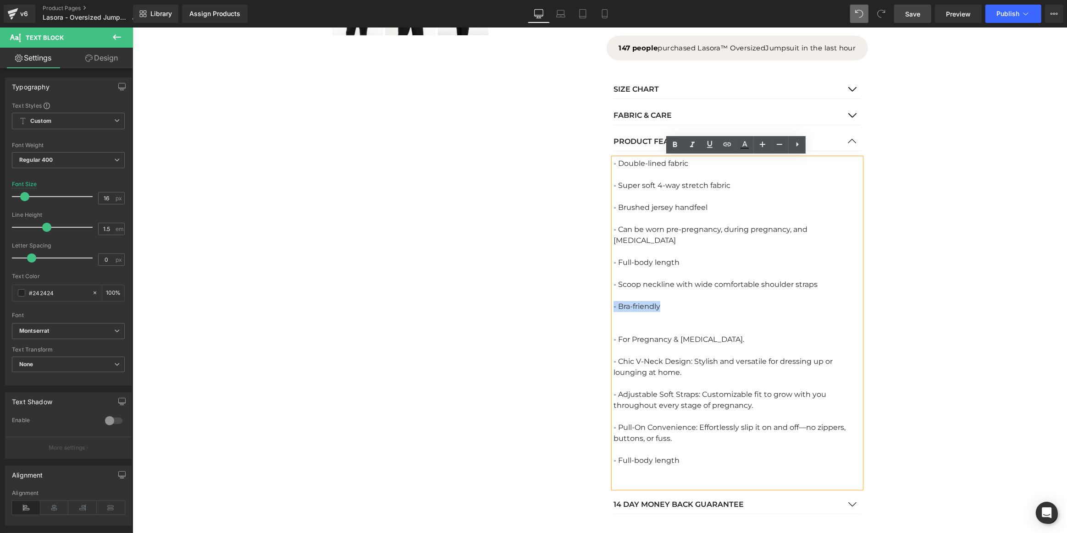
drag, startPoint x: 662, startPoint y: 294, endPoint x: 611, endPoint y: 293, distance: 50.9
click at [613, 301] on div "- Bra-friendly" at bounding box center [737, 306] width 248 height 11
copy div "- Bra-friendly"
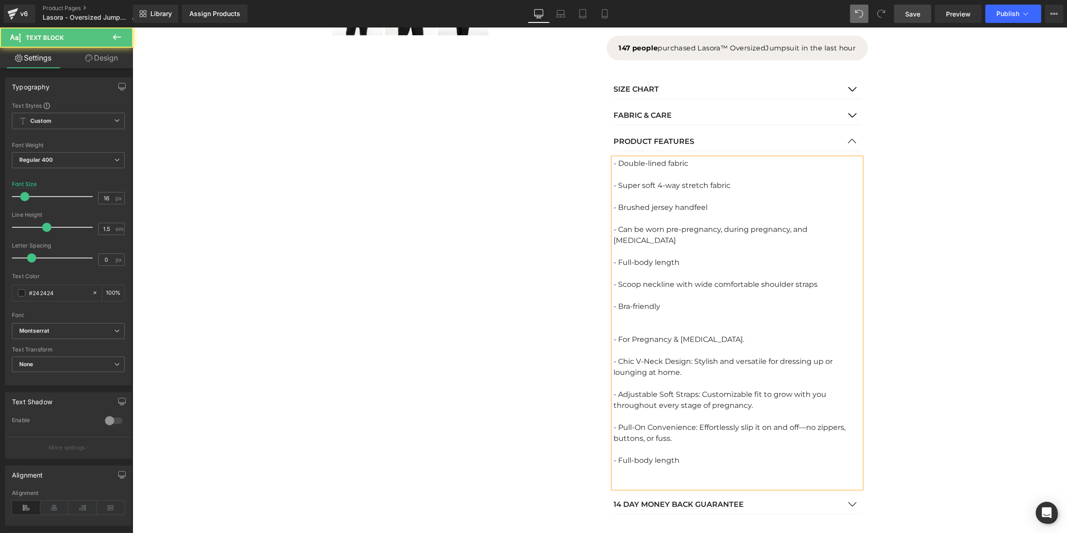
click at [697, 455] on div "- Full-body length" at bounding box center [737, 460] width 248 height 11
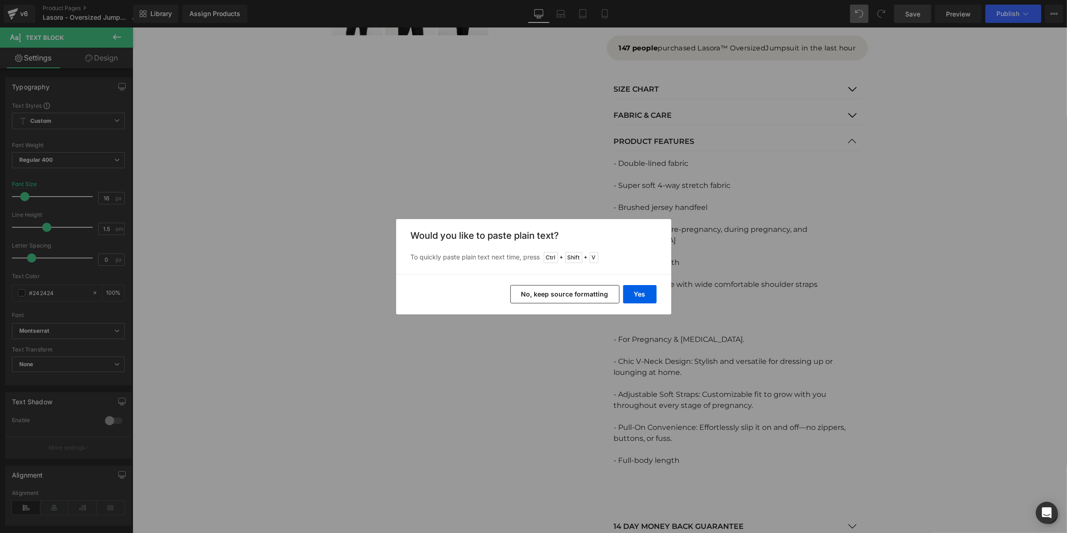
click at [596, 289] on button "No, keep source formatting" at bounding box center [564, 294] width 109 height 18
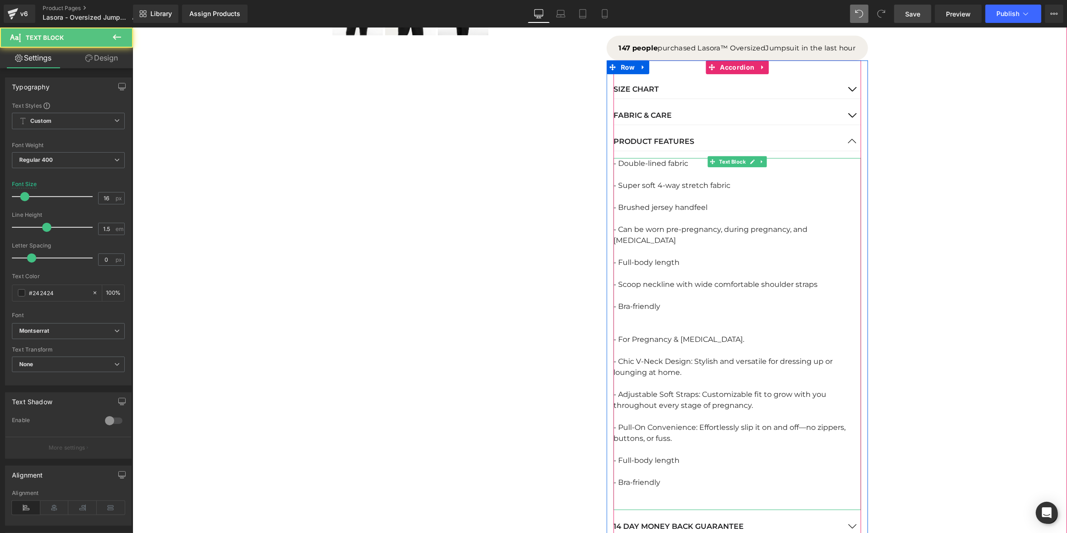
drag, startPoint x: 653, startPoint y: 312, endPoint x: 640, endPoint y: 316, distance: 13.0
click at [652, 323] on div at bounding box center [737, 328] width 248 height 11
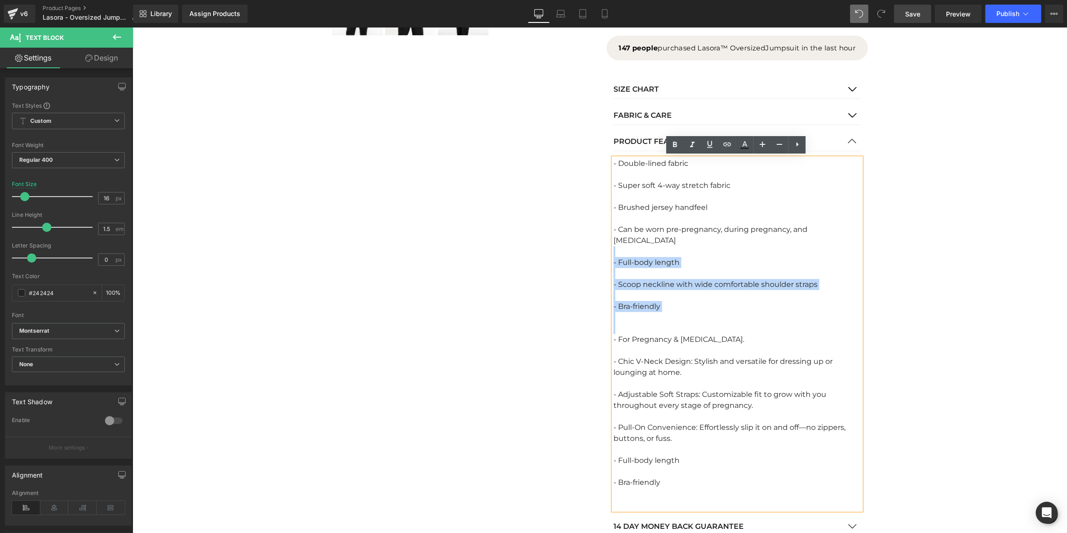
drag, startPoint x: 612, startPoint y: 318, endPoint x: 617, endPoint y: 244, distance: 74.0
click at [617, 244] on div "- Double-lined fabric - Super soft 4-way stretch fabric - Brushed jersey handfe…" at bounding box center [737, 334] width 248 height 352
click at [633, 268] on div at bounding box center [737, 273] width 248 height 11
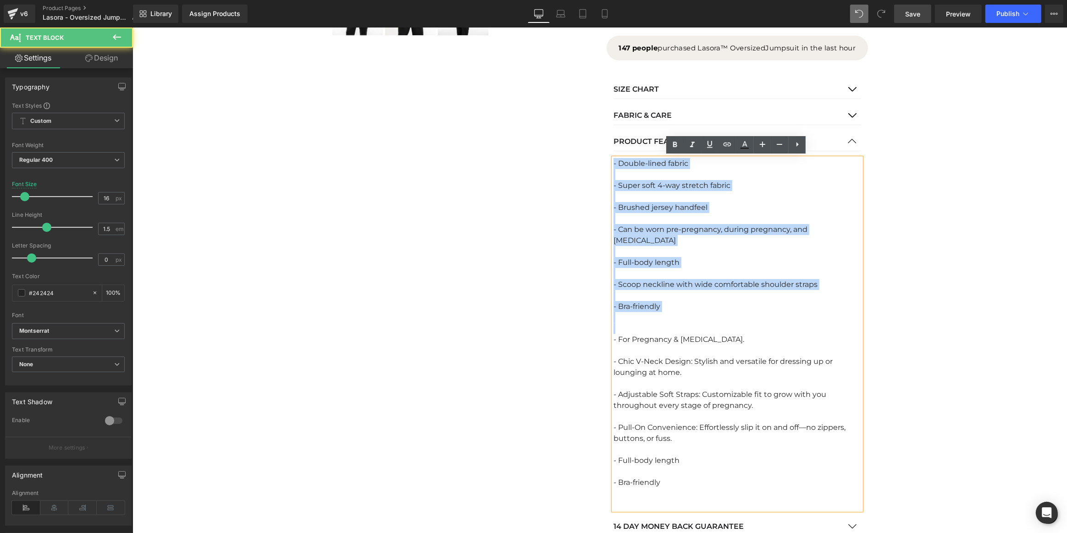
drag, startPoint x: 638, startPoint y: 314, endPoint x: 602, endPoint y: 163, distance: 154.5
click at [602, 163] on div "Icon Icon Icon Icon Icon Icon List Hoz 4.8 based on 1,726+ Reviews Text Block I…" at bounding box center [736, 77] width 275 height 931
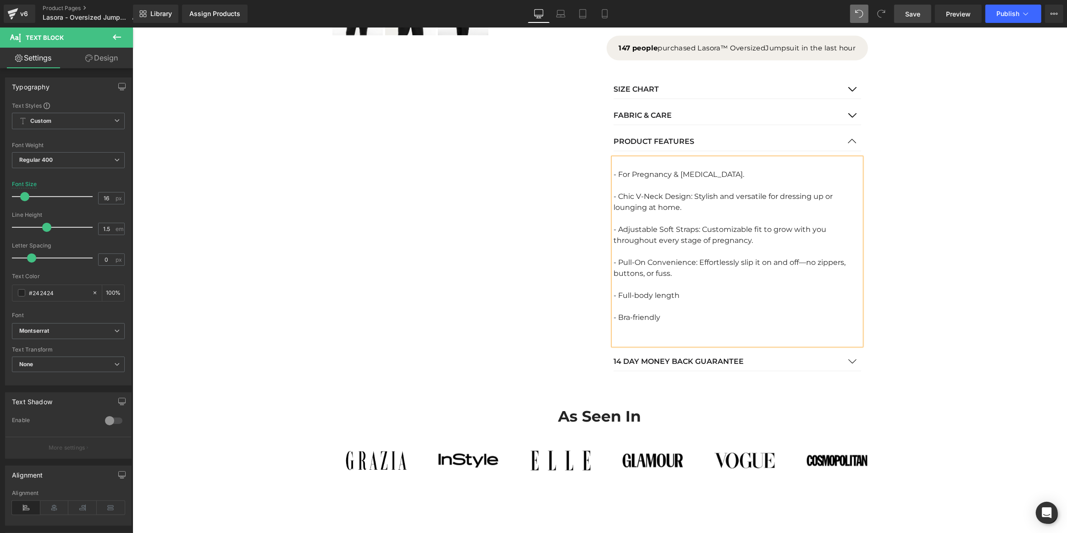
click at [613, 174] on div "- For Pregnancy & [MEDICAL_DATA]." at bounding box center [737, 174] width 248 height 11
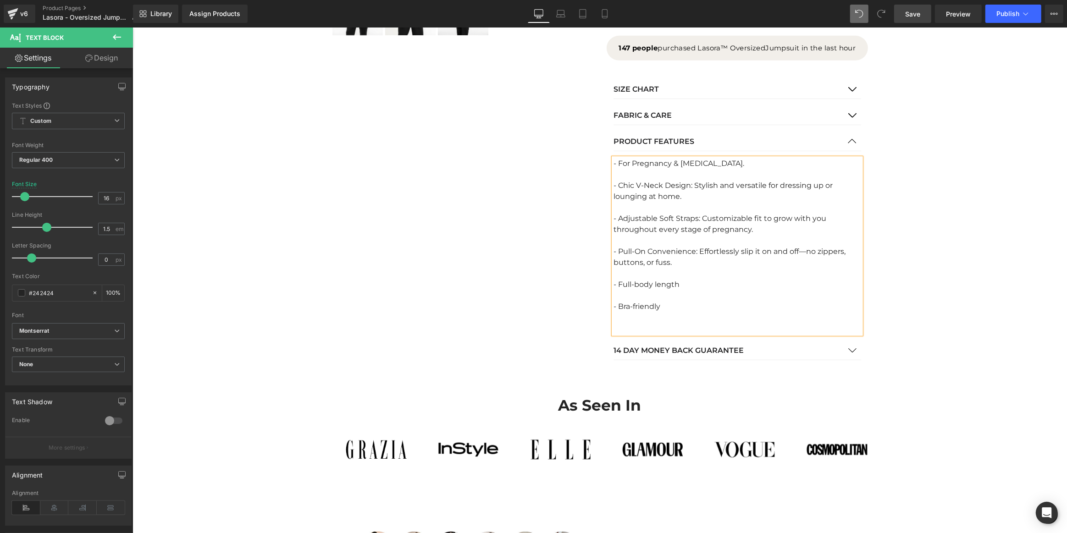
click at [639, 330] on div at bounding box center [737, 328] width 248 height 11
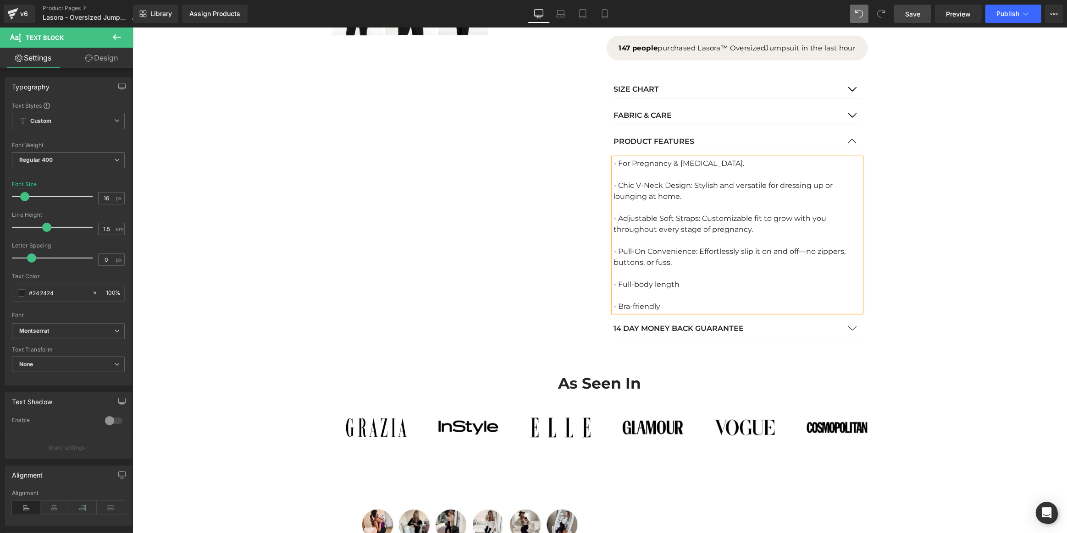
click at [916, 10] on span "Save" at bounding box center [912, 14] width 15 height 10
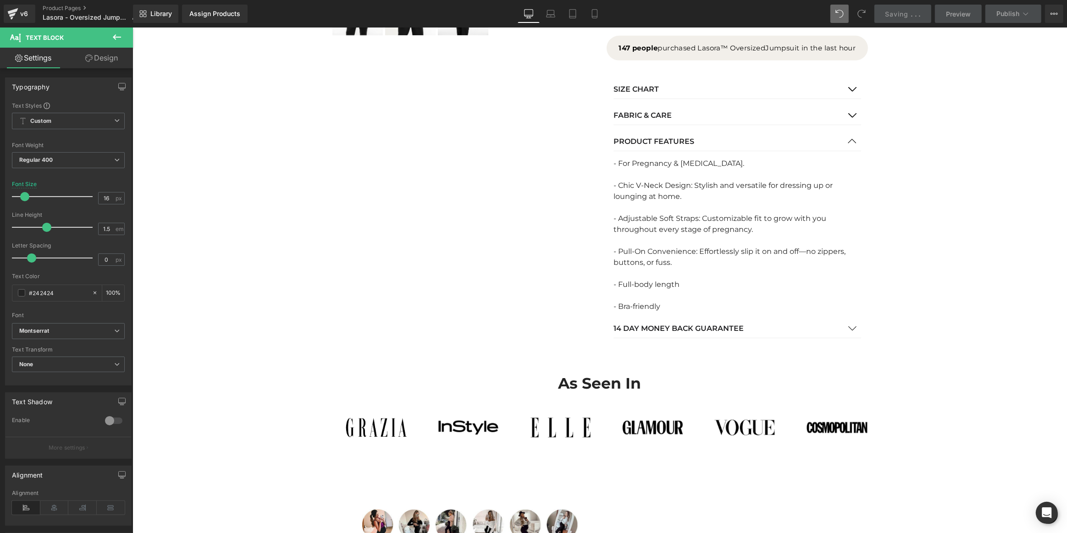
scroll to position [336, 0]
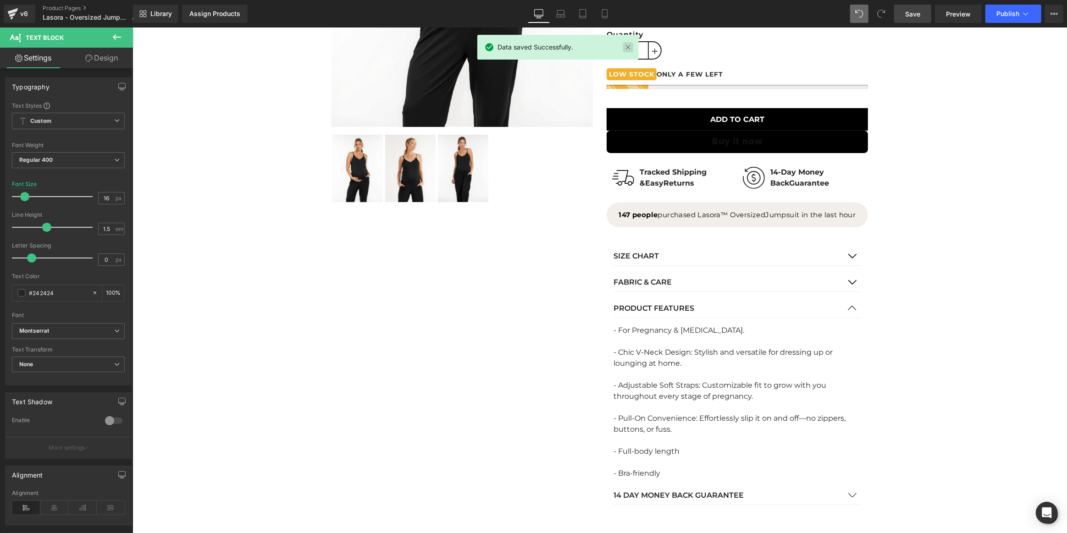
click at [625, 42] on link at bounding box center [627, 47] width 10 height 10
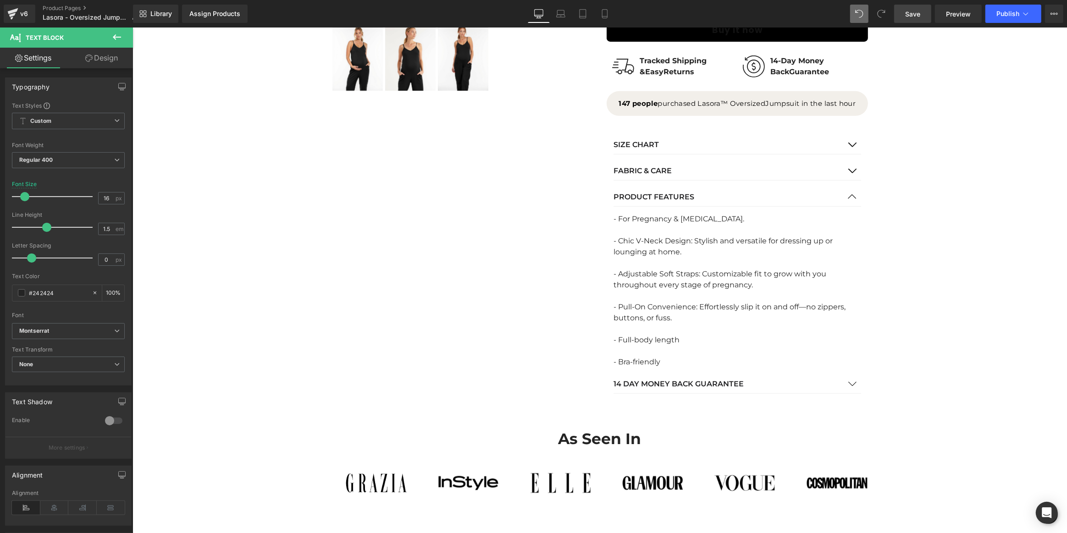
scroll to position [450, 0]
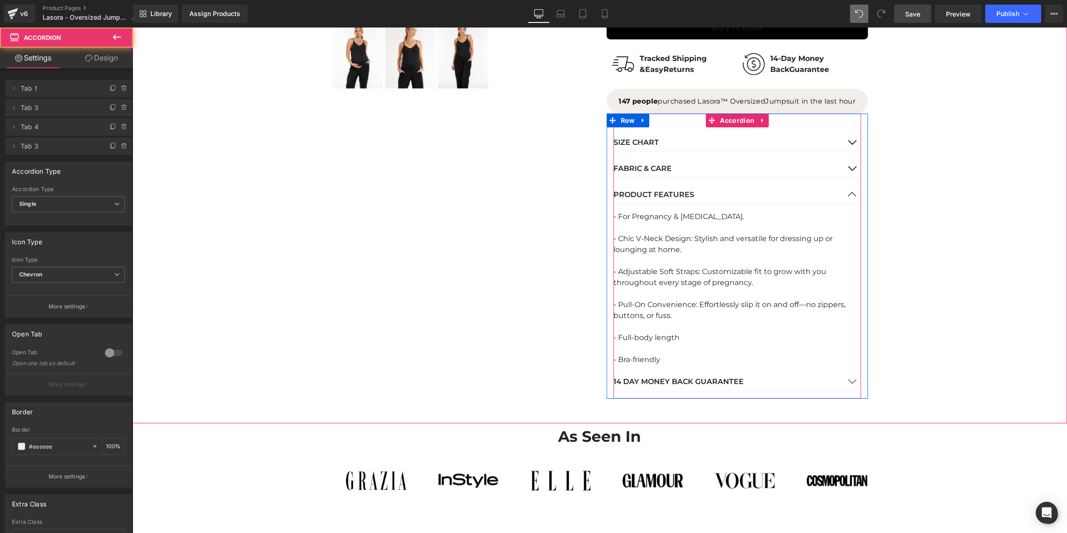
click at [847, 380] on button "button" at bounding box center [851, 382] width 18 height 18
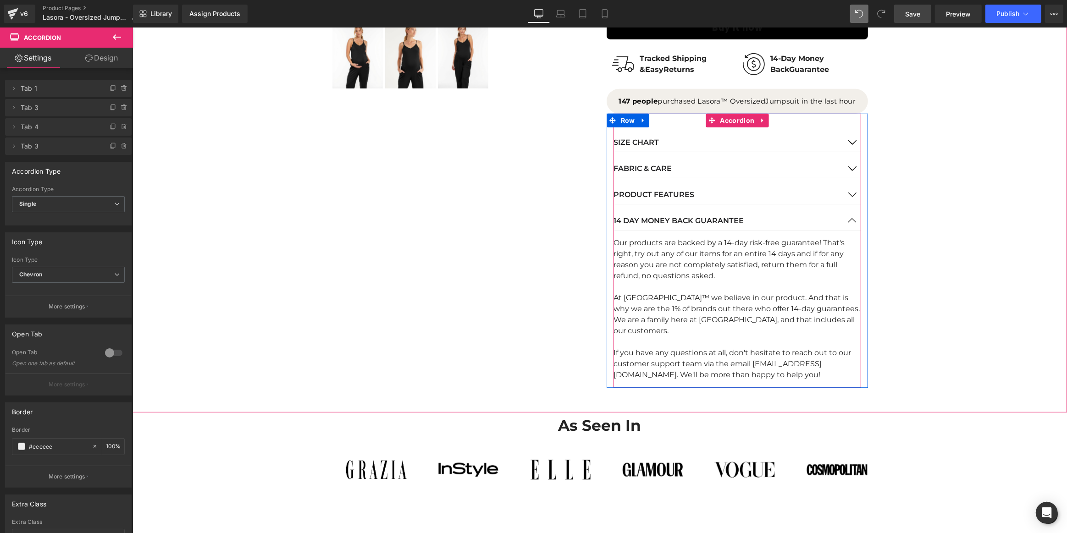
click at [847, 189] on button "button" at bounding box center [851, 195] width 18 height 18
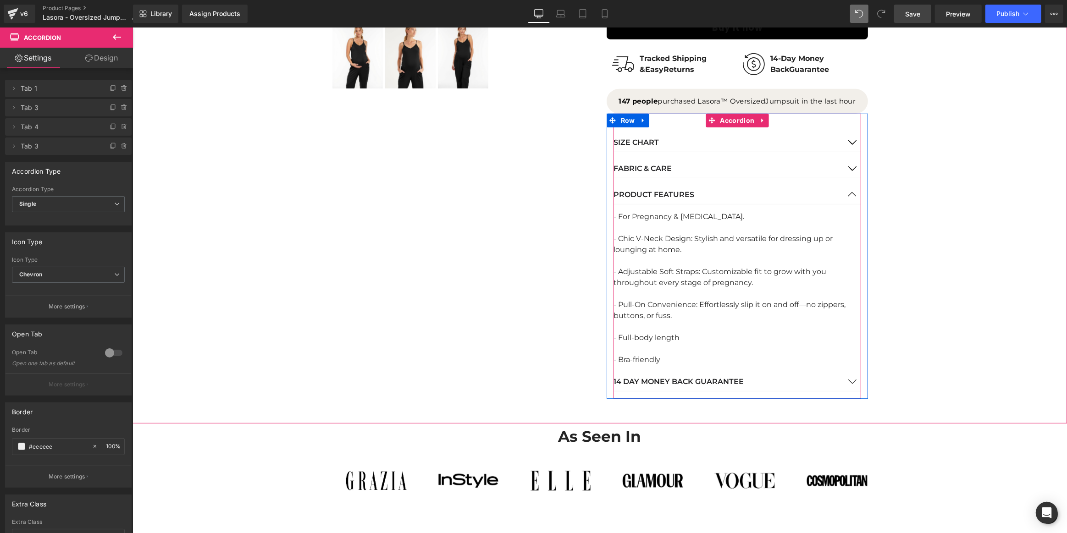
click at [847, 169] on button "button" at bounding box center [851, 169] width 18 height 18
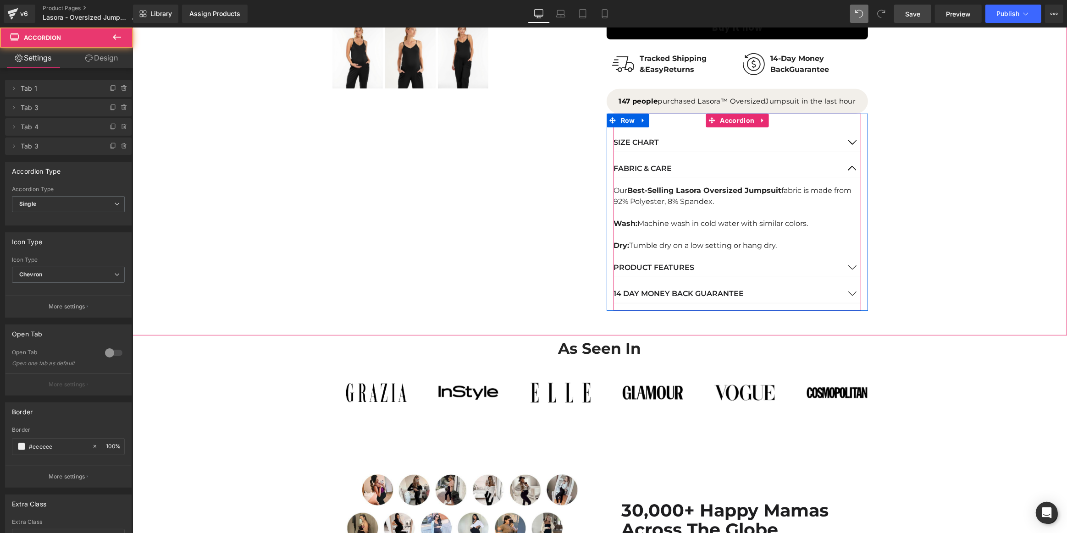
click at [849, 141] on button "button" at bounding box center [851, 142] width 18 height 18
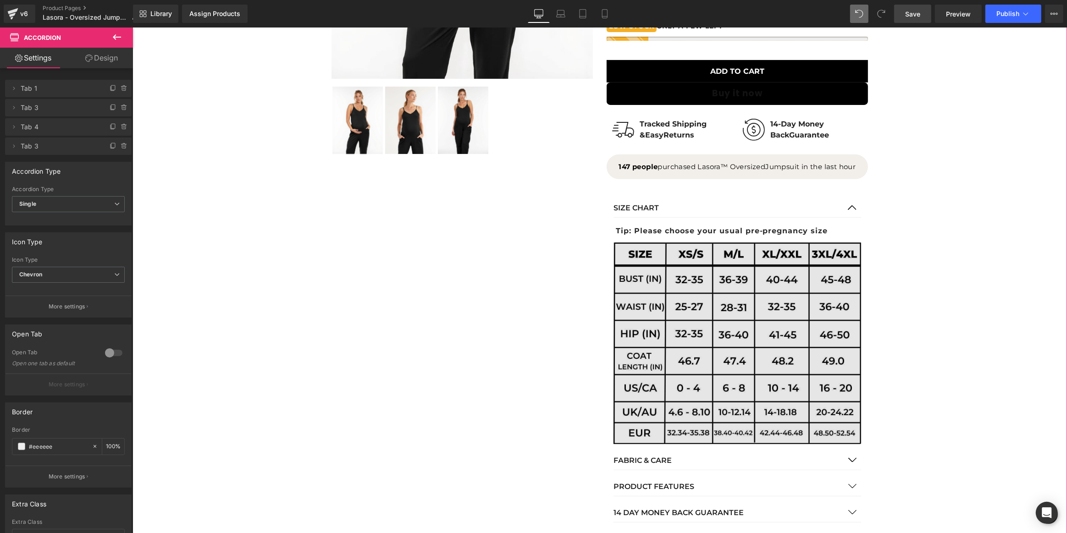
scroll to position [367, 0]
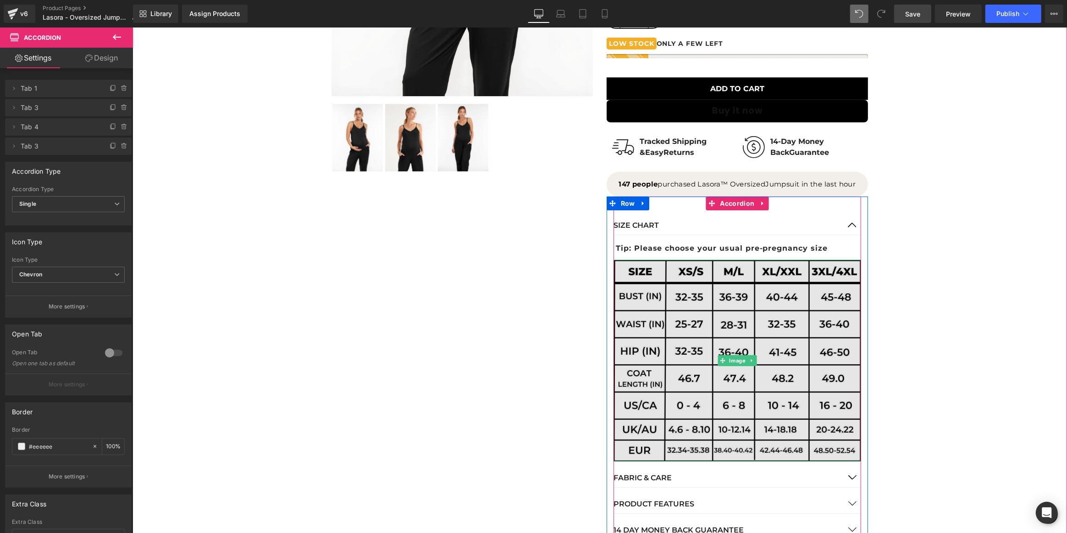
click at [768, 331] on img at bounding box center [737, 361] width 248 height 202
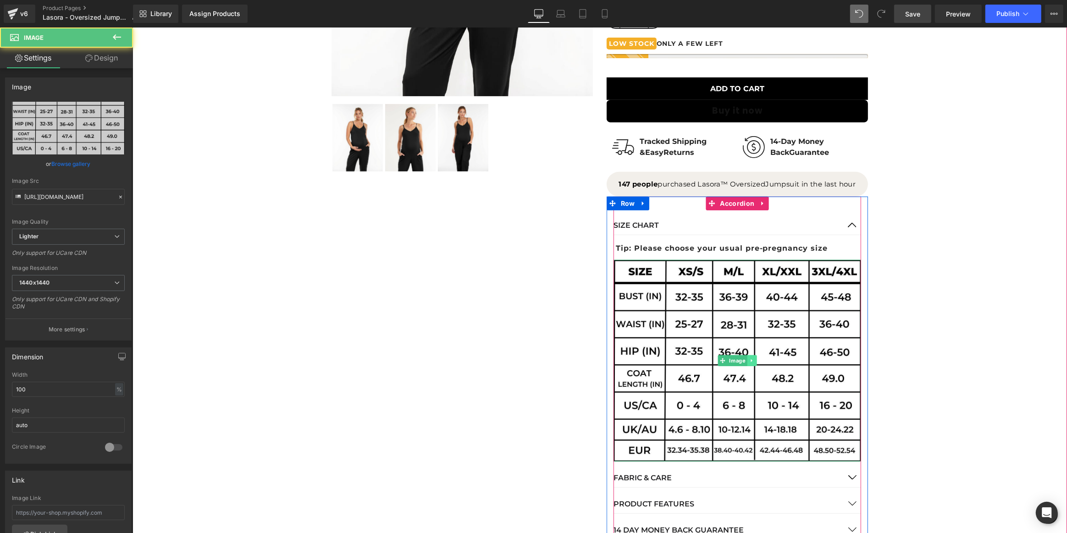
click at [753, 358] on link at bounding box center [751, 360] width 10 height 11
click at [763, 359] on icon at bounding box center [765, 361] width 5 height 6
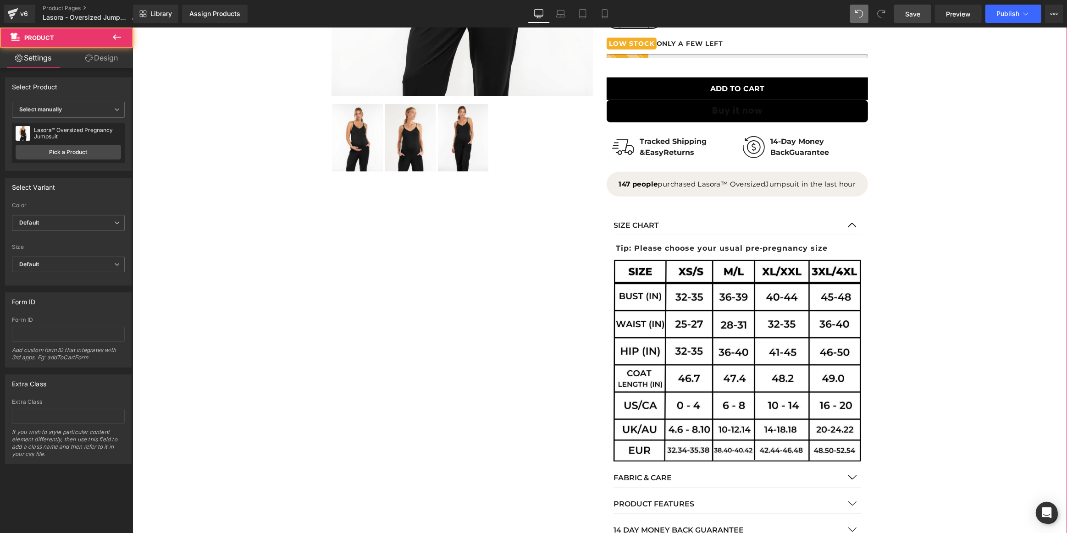
click at [937, 275] on div "Sale Off (P) Image" at bounding box center [599, 141] width 925 height 813
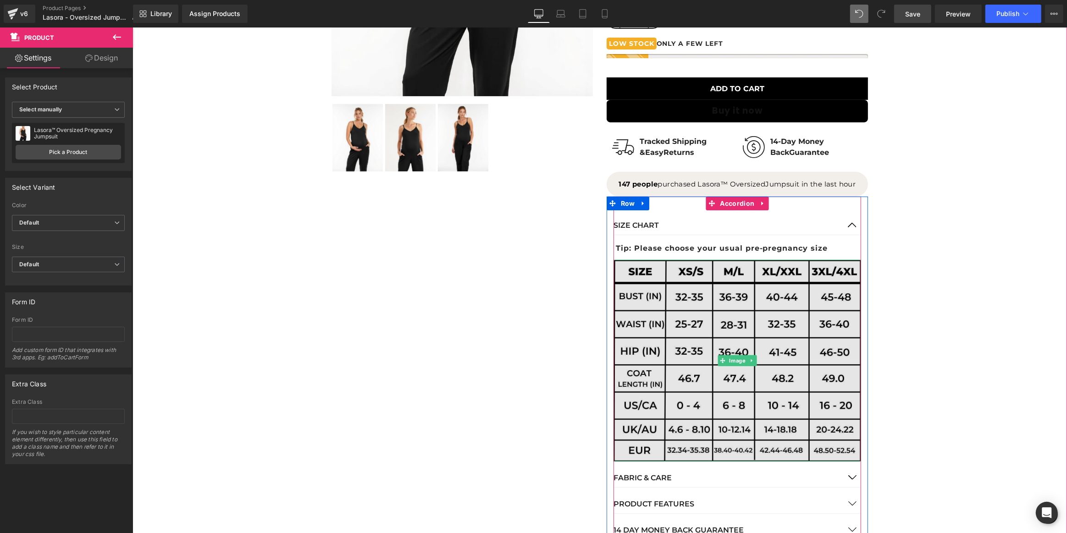
click at [779, 317] on img at bounding box center [737, 361] width 248 height 202
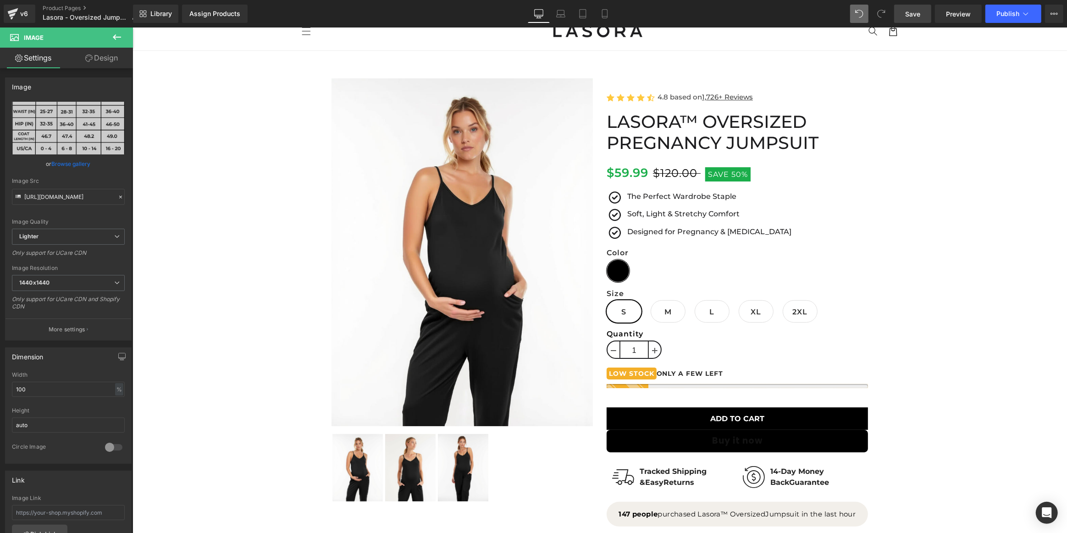
scroll to position [0, 0]
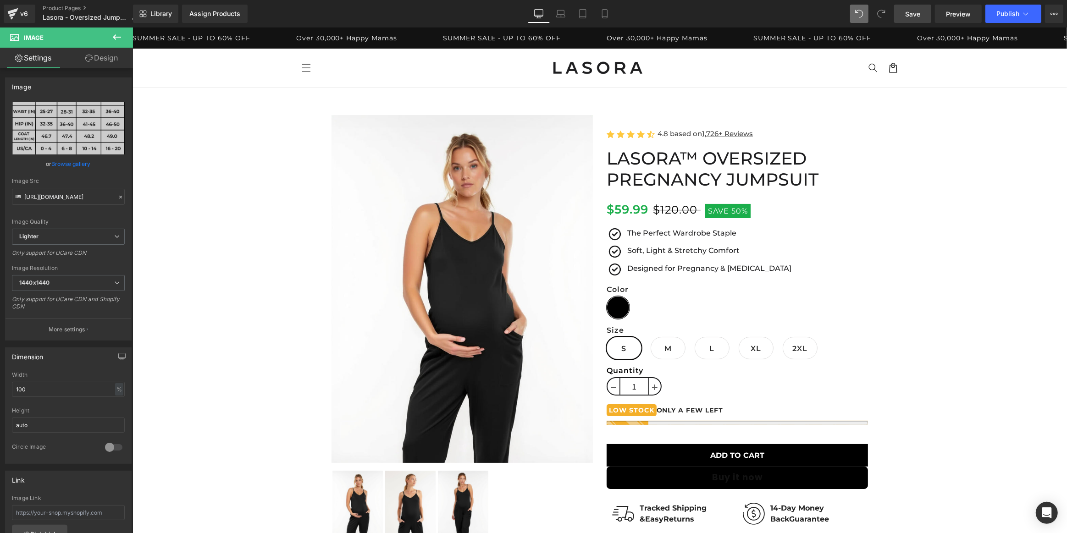
drag, startPoint x: 1066, startPoint y: 65, endPoint x: 1163, endPoint y: 32, distance: 103.2
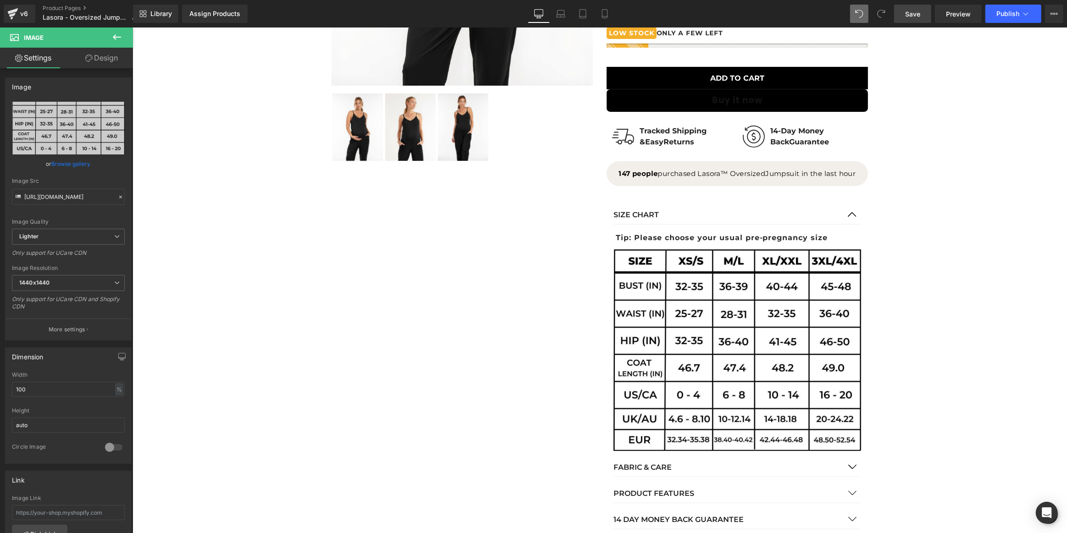
scroll to position [335, 0]
